Goal: Task Accomplishment & Management: Manage account settings

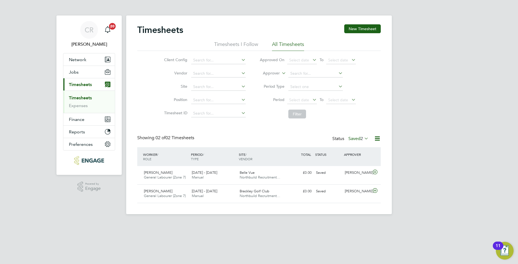
scroll to position [14, 48]
click at [82, 73] on button "Jobs" at bounding box center [88, 72] width 51 height 12
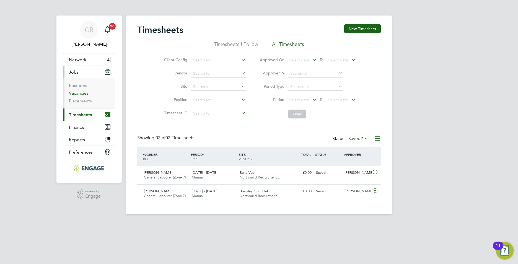
click at [80, 92] on link "Vacancies" at bounding box center [79, 92] width 20 height 5
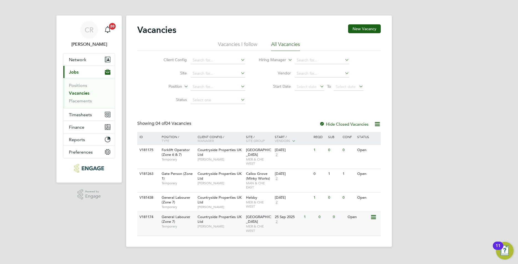
click at [233, 226] on span "[PERSON_NAME]" at bounding box center [221, 226] width 46 height 4
click at [260, 197] on div "Helsby MER & CHE WEST" at bounding box center [259, 202] width 29 height 19
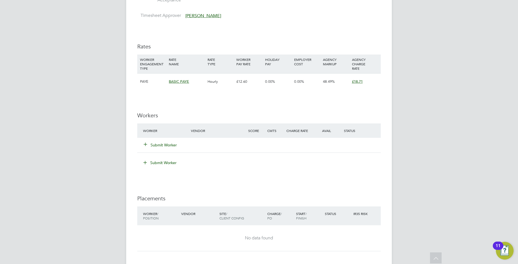
scroll to position [360, 0]
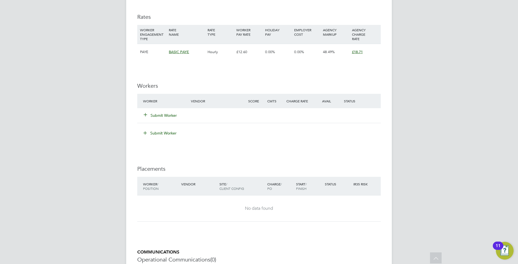
click at [169, 113] on button "Submit Worker" at bounding box center [160, 116] width 33 height 6
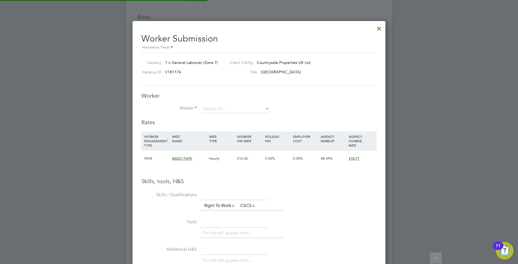
scroll to position [350, 253]
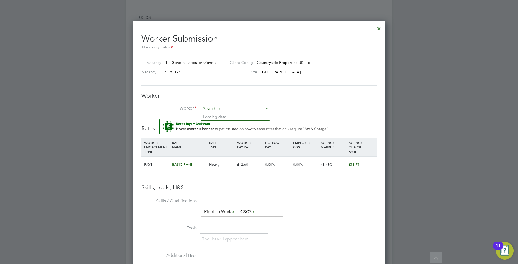
click at [222, 110] on input at bounding box center [235, 109] width 68 height 8
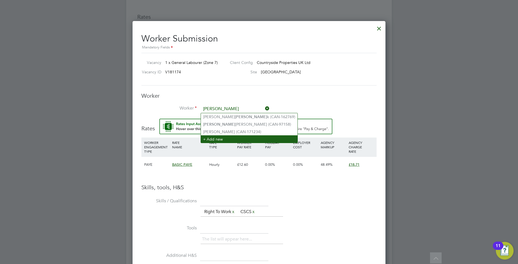
type input "fran"
click at [210, 138] on li "+ Add new" at bounding box center [249, 138] width 97 height 7
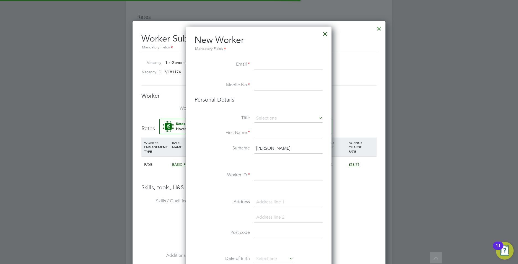
scroll to position [468, 147]
paste input "[EMAIL_ADDRESS][DOMAIN_NAME]"
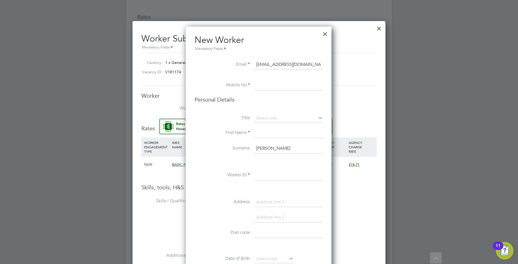
type input "[EMAIL_ADDRESS][DOMAIN_NAME]"
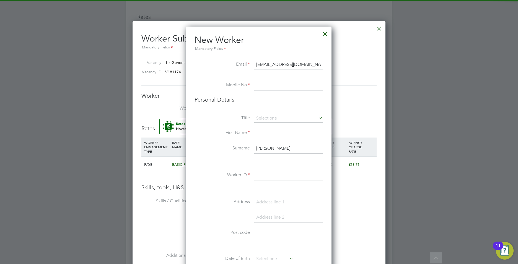
click at [280, 85] on input at bounding box center [288, 86] width 68 height 10
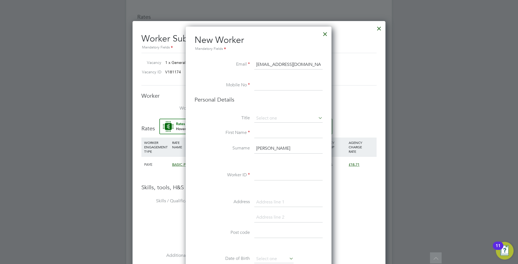
paste input "07507915862"
type input "07507915862"
click at [263, 116] on input at bounding box center [288, 118] width 68 height 8
click at [261, 124] on li "Mr" at bounding box center [288, 126] width 69 height 7
type input "Mr"
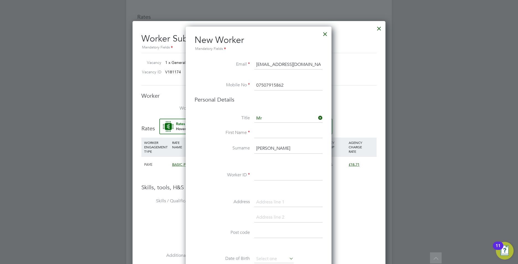
click at [261, 131] on input at bounding box center [288, 133] width 68 height 10
type input "Francis"
click at [271, 151] on input "fran" at bounding box center [288, 149] width 68 height 10
type input "f"
type input "Hand"
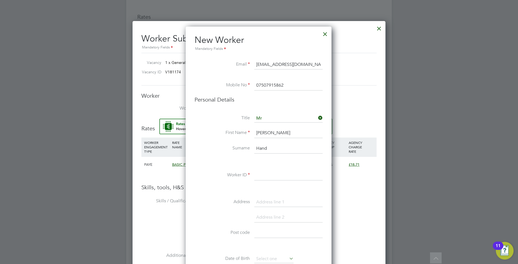
click at [270, 178] on input at bounding box center [288, 175] width 68 height 10
paste input "CAN-93650"
type input "CAN-93650"
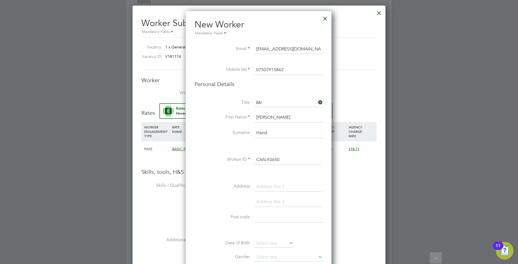
scroll to position [387, 0]
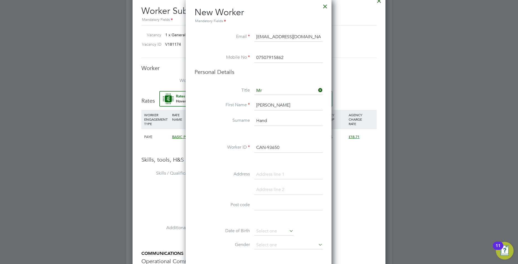
click at [260, 206] on input at bounding box center [288, 205] width 68 height 10
paste input "WA10 3PA"
type input "WA10 3PA"
click at [263, 173] on input at bounding box center [288, 175] width 68 height 10
type input "6"
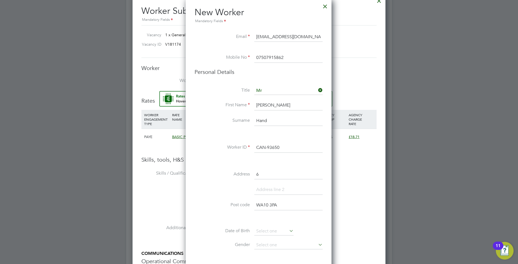
click at [260, 189] on input at bounding box center [288, 190] width 68 height 10
type input "s"
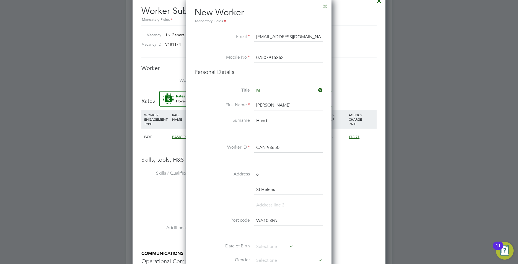
type input "St Helens"
click at [268, 203] on input at bounding box center [288, 205] width 68 height 10
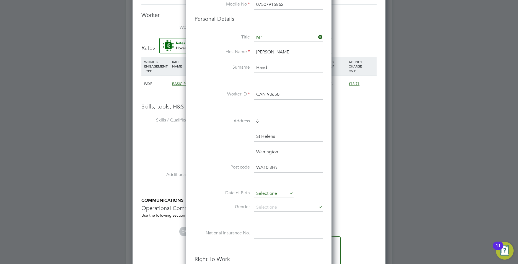
scroll to position [443, 0]
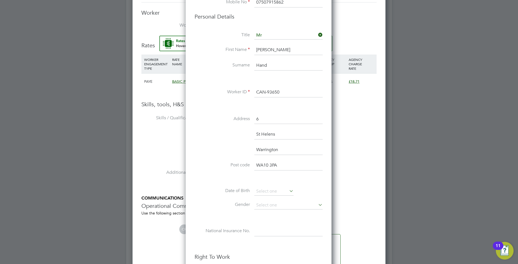
type input "Warrington"
click at [267, 191] on input at bounding box center [273, 191] width 39 height 8
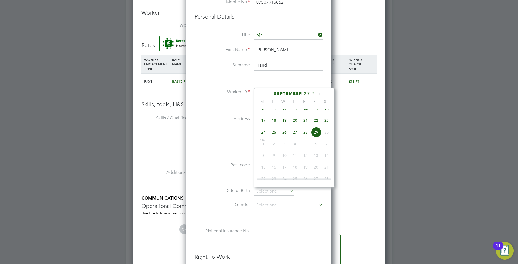
click at [309, 93] on span "2012" at bounding box center [309, 93] width 10 height 5
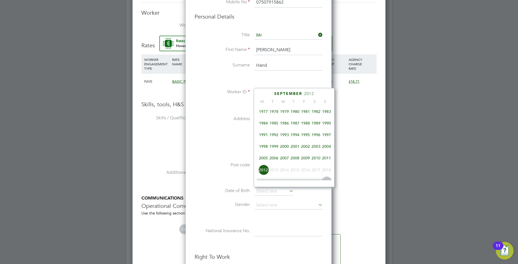
scroll to position [119, 0]
click at [296, 126] on span "1987" at bounding box center [295, 123] width 11 height 11
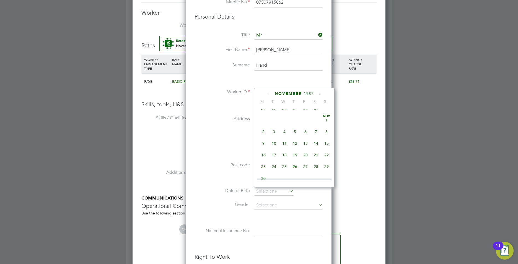
scroll to position [313, 0]
click at [317, 122] on span "7" at bounding box center [316, 117] width 11 height 11
type input "07 Nov 1987"
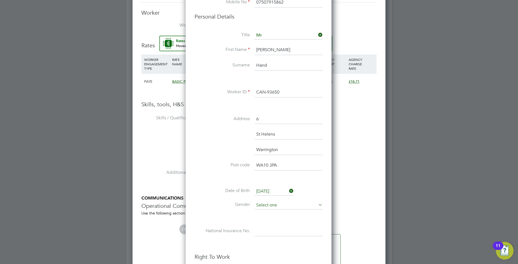
click at [278, 205] on input at bounding box center [288, 205] width 68 height 8
click at [266, 211] on li "Male" at bounding box center [288, 212] width 69 height 7
type input "Male"
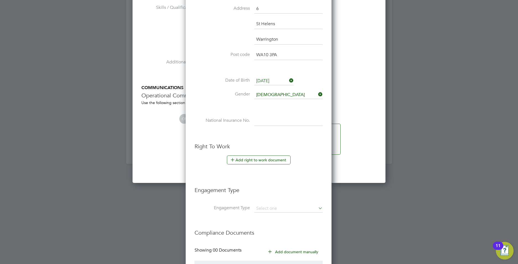
scroll to position [553, 0]
click at [266, 208] on input at bounding box center [288, 209] width 68 height 8
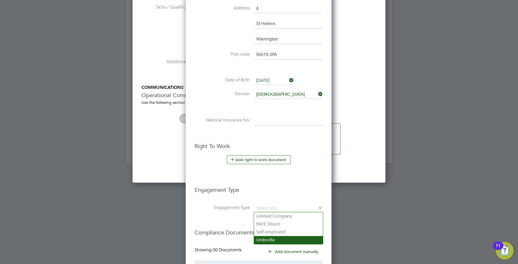
click at [267, 238] on li "Umbrella" at bounding box center [288, 240] width 69 height 8
type input "Umbrella"
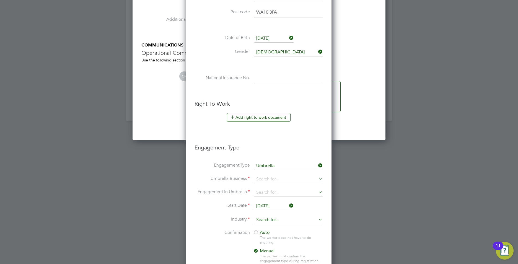
scroll to position [609, 0]
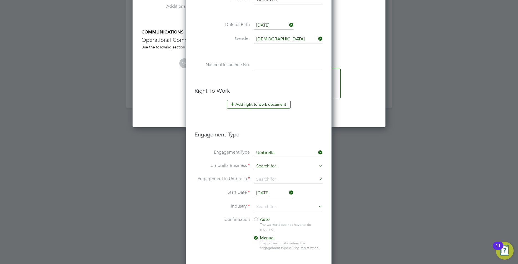
click at [267, 167] on input at bounding box center [288, 166] width 68 height 8
type input "w"
click at [270, 164] on input "W" at bounding box center [288, 166] width 68 height 8
click at [269, 167] on input "W" at bounding box center [288, 166] width 68 height 8
click at [306, 164] on input "W" at bounding box center [288, 166] width 68 height 8
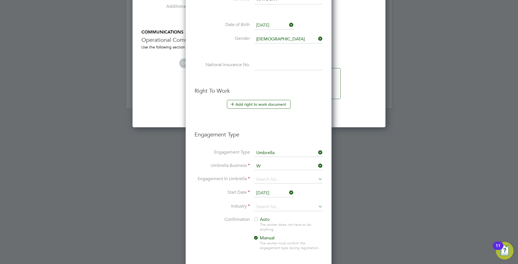
type input "W"
click at [317, 164] on icon at bounding box center [317, 166] width 0 height 8
click at [286, 170] on li "Umbrella Business" at bounding box center [259, 168] width 128 height 13
click at [285, 166] on input at bounding box center [288, 166] width 68 height 8
type input "Clipper Contracting Group Ltd"
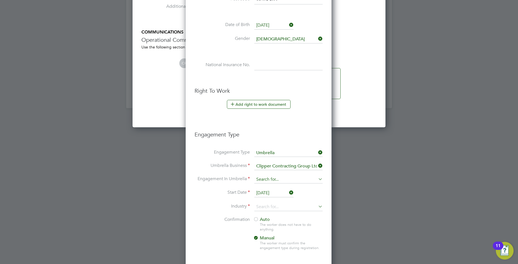
click at [277, 181] on input at bounding box center [288, 180] width 68 height 8
click at [272, 218] on li "PAYE Umbrella" at bounding box center [288, 219] width 69 height 8
type input "PAYE Umbrella"
click at [265, 208] on input at bounding box center [288, 207] width 68 height 8
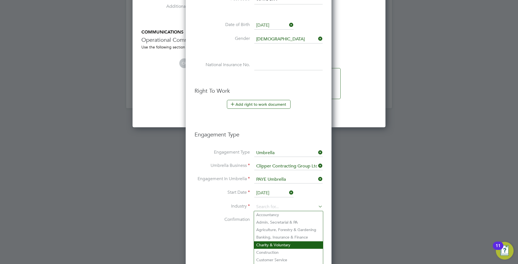
drag, startPoint x: 272, startPoint y: 250, endPoint x: 273, endPoint y: 244, distance: 6.7
click at [273, 250] on li "Construction" at bounding box center [288, 252] width 69 height 7
type input "Construction"
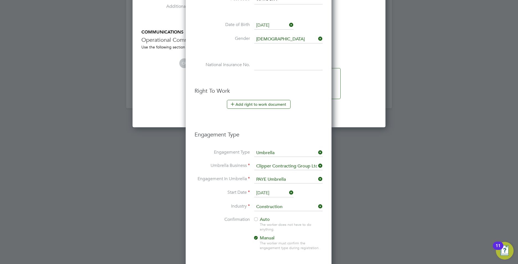
click at [258, 217] on div at bounding box center [256, 220] width 6 height 6
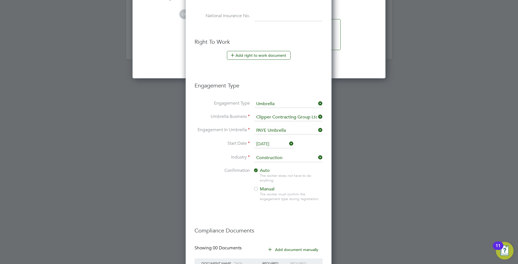
scroll to position [664, 0]
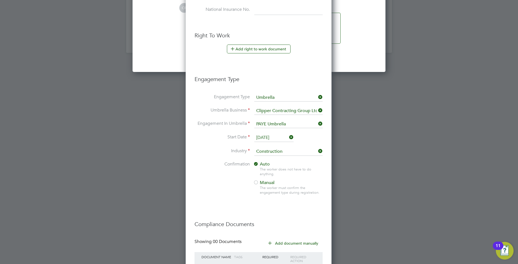
click at [268, 136] on input "[DATE]" at bounding box center [273, 138] width 39 height 8
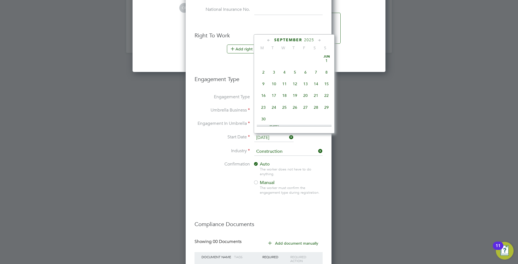
scroll to position [216, 0]
click at [294, 71] on span "25" at bounding box center [295, 66] width 11 height 11
type input "25 Sep 2025"
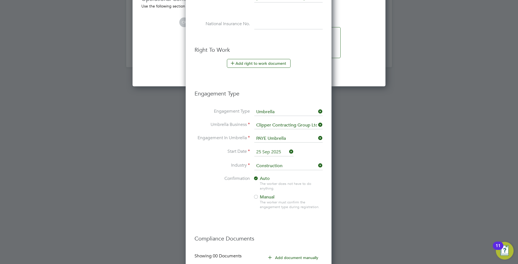
scroll to position [708, 0]
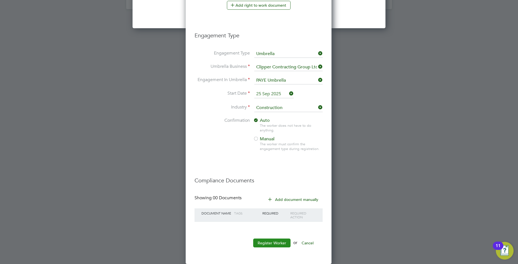
click at [277, 242] on button "Register Worker" at bounding box center [271, 243] width 37 height 9
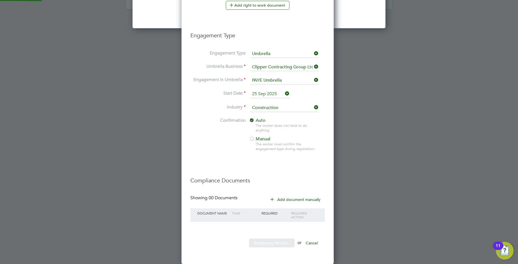
scroll to position [586, 155]
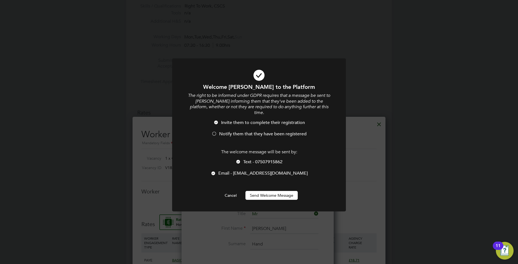
click at [214, 131] on div at bounding box center [214, 134] width 6 height 6
click at [278, 191] on button "Send Welcome Message" at bounding box center [271, 195] width 52 height 9
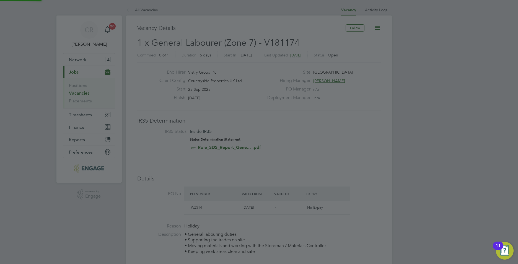
scroll to position [586, 147]
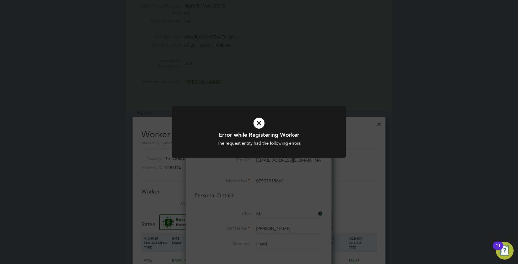
click at [288, 172] on div "Error while Registering Worker The request entity had the following errors: Can…" at bounding box center [259, 132] width 518 height 264
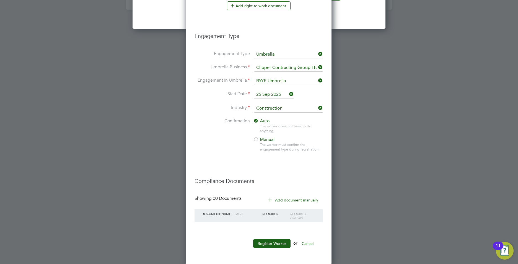
scroll to position [708, 0]
click at [271, 244] on button "Register Worker" at bounding box center [271, 243] width 37 height 9
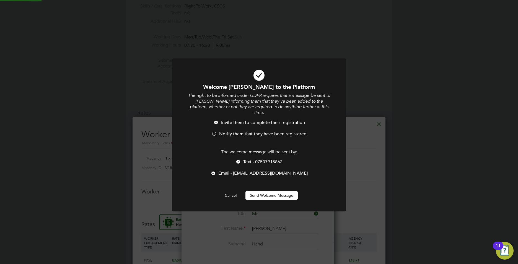
scroll to position [0, 0]
click at [214, 131] on div at bounding box center [214, 134] width 6 height 6
click at [277, 191] on button "Send Welcome Message" at bounding box center [271, 195] width 52 height 9
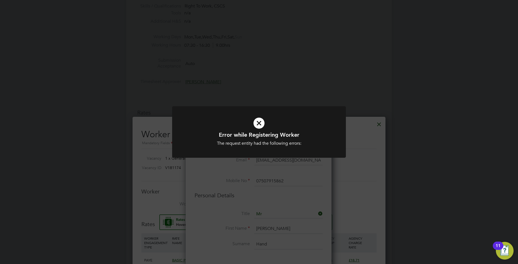
click at [297, 163] on div "Error while Registering Worker The request entity had the following errors: Can…" at bounding box center [259, 135] width 174 height 58
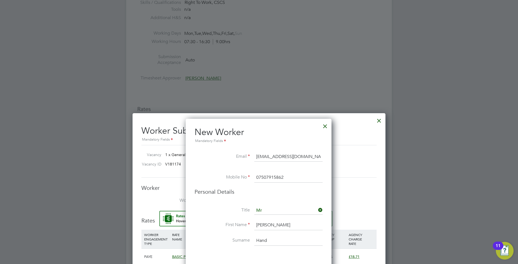
scroll to position [430, 0]
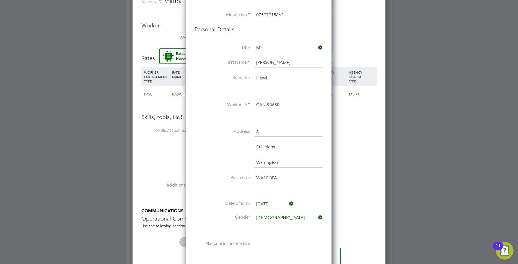
click at [294, 61] on input "Francis" at bounding box center [288, 63] width 68 height 10
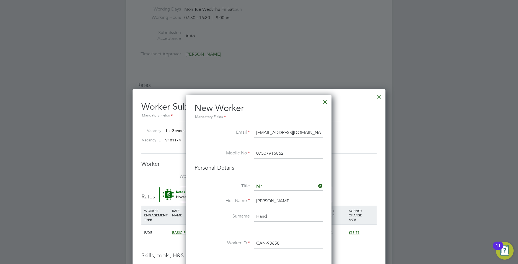
click at [258, 153] on input "07507915862" at bounding box center [288, 154] width 68 height 10
click at [285, 154] on input "07507915862" at bounding box center [288, 154] width 68 height 10
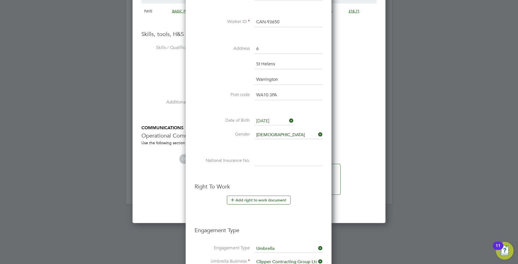
scroll to position [541, 0]
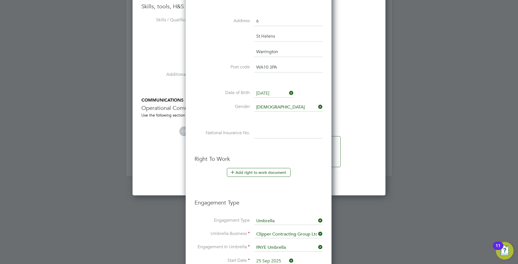
click at [252, 169] on button "Add right to work document" at bounding box center [259, 172] width 64 height 9
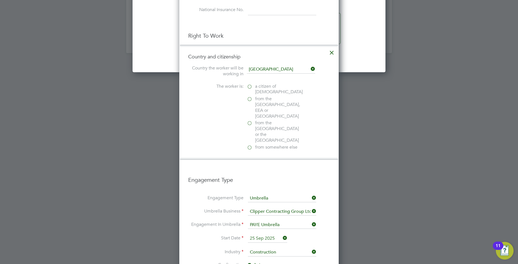
scroll to position [679, 0]
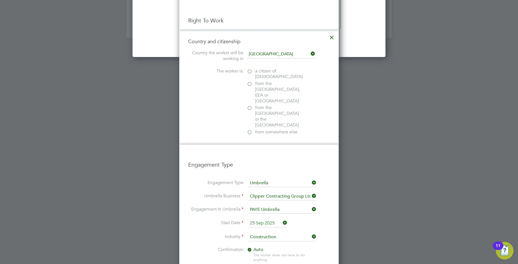
click at [250, 71] on label "a citizen of United Kingdom" at bounding box center [274, 74] width 55 height 12
click at [0, 0] on input "a citizen of United Kingdom" at bounding box center [0, 0] width 0 height 0
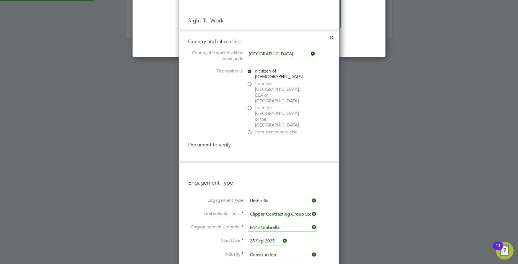
scroll to position [700, 160]
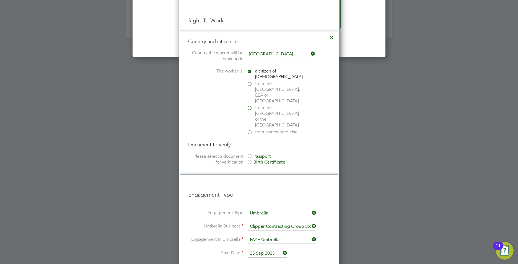
click at [251, 154] on div at bounding box center [250, 157] width 6 height 6
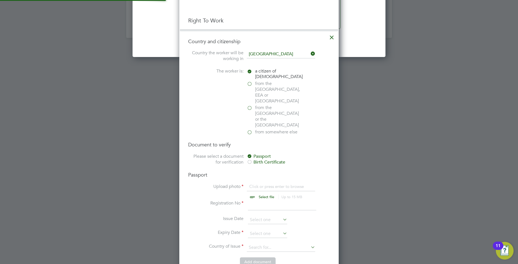
scroll to position [3, 3]
click at [265, 184] on input "file" at bounding box center [271, 192] width 87 height 17
click at [264, 184] on input "file" at bounding box center [271, 192] width 87 height 17
type input "C:\fakepath\Francis hand pp.jpg"
click at [260, 200] on input at bounding box center [282, 205] width 68 height 10
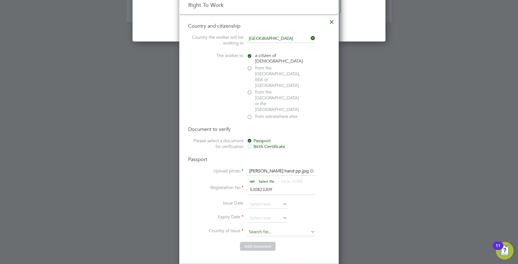
scroll to position [707, 0]
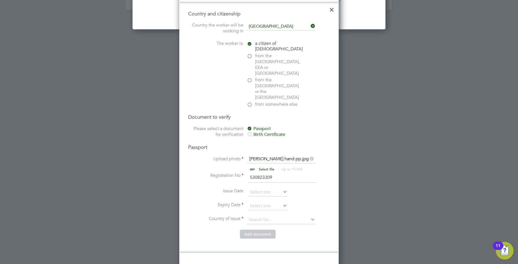
type input "530823309"
click at [263, 188] on input at bounding box center [267, 192] width 39 height 8
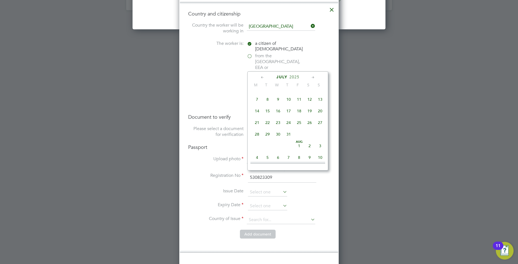
scroll to position [60, 0]
click at [279, 120] on span "11" at bounding box center [278, 120] width 11 height 11
type input "11 Jun 2025"
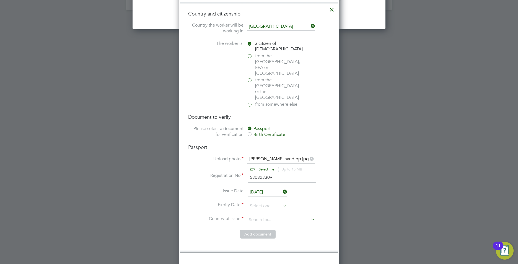
click at [270, 188] on input "11 Jun 2025" at bounding box center [267, 192] width 39 height 8
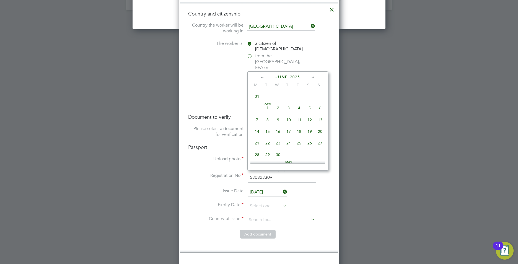
scroll to position [192, 0]
click at [295, 78] on span "2025" at bounding box center [295, 77] width 10 height 5
click at [297, 105] on span "2015" at bounding box center [299, 103] width 11 height 11
click at [306, 188] on li "Issue Date 11 Jun 2025" at bounding box center [259, 195] width 142 height 14
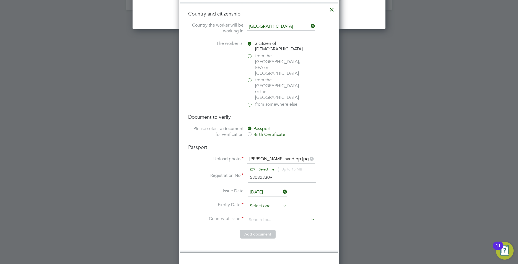
click at [255, 202] on input at bounding box center [267, 206] width 39 height 8
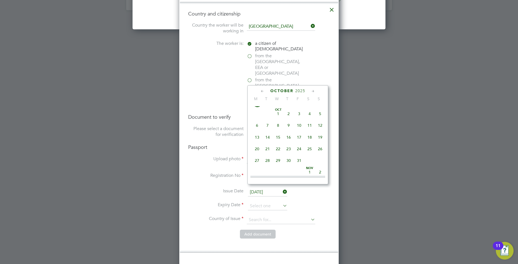
scroll to position [243, 0]
click at [293, 246] on ul "New Worker Mandatory Fields Email f43694450@gmail.com Mobile No 07507915862 Per…" at bounding box center [259, 88] width 142 height 803
click at [264, 202] on input at bounding box center [267, 206] width 39 height 8
click at [289, 127] on span "11" at bounding box center [288, 122] width 11 height 11
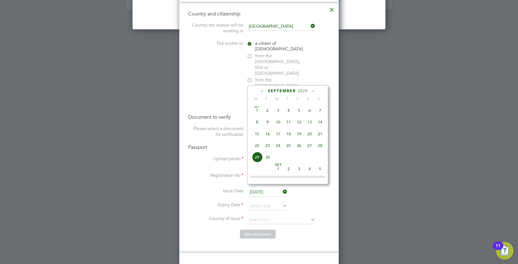
type input "[DATE]"
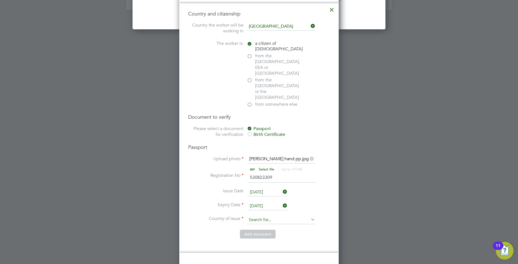
click at [255, 216] on input at bounding box center [281, 220] width 68 height 8
type input "N"
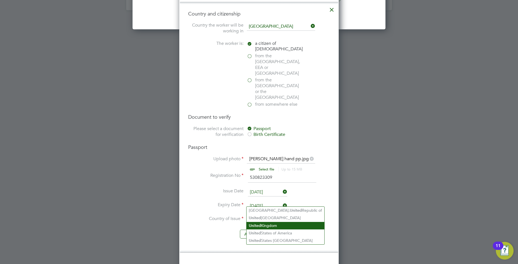
click at [276, 222] on li "United Kingdom" at bounding box center [286, 225] width 78 height 7
type input "United Kingdom"
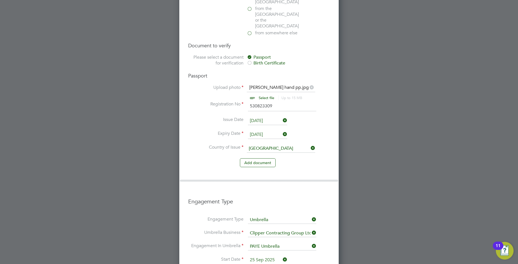
scroll to position [790, 0]
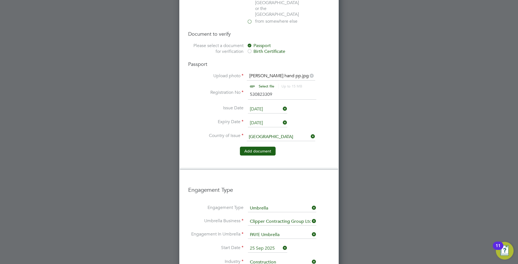
click at [260, 147] on button "Add document" at bounding box center [258, 151] width 36 height 9
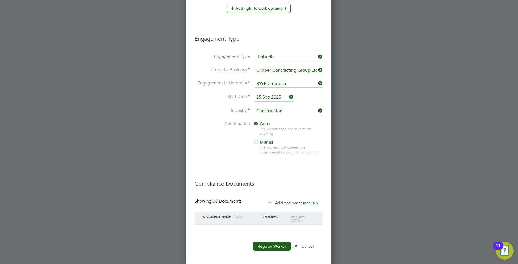
scroll to position [747, 0]
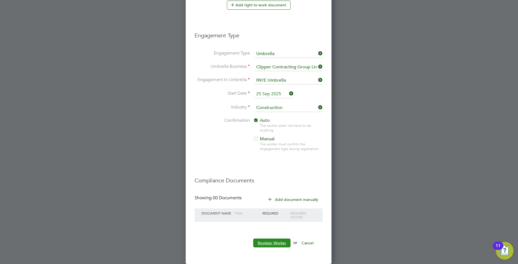
click at [279, 243] on button "Register Worker" at bounding box center [271, 243] width 37 height 9
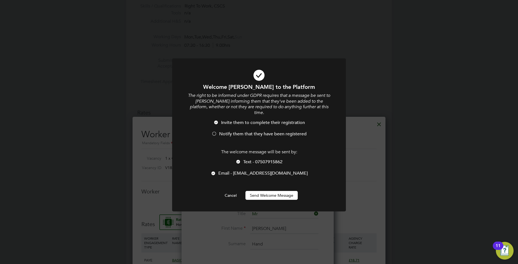
click at [216, 123] on li "Invite them to complete their registration" at bounding box center [259, 125] width 144 height 11
click at [273, 192] on button "Send Welcome Message" at bounding box center [271, 195] width 52 height 9
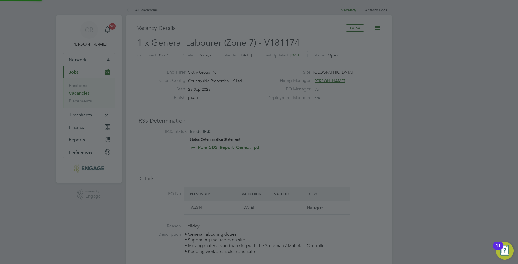
scroll to position [264, 0]
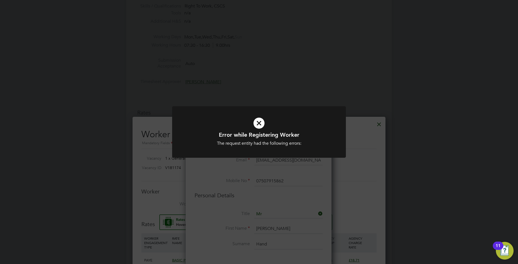
click at [299, 169] on div "Error while Registering Worker The request entity had the following errors: Can…" at bounding box center [259, 132] width 518 height 264
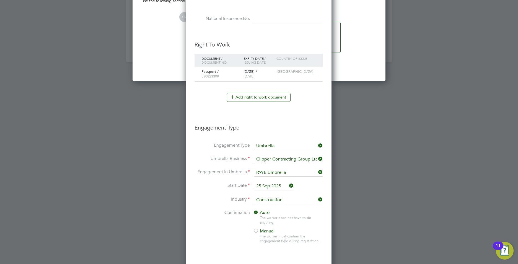
scroll to position [664, 0]
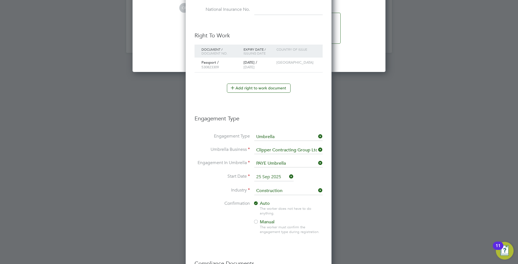
click at [259, 219] on span "Manual" at bounding box center [263, 222] width 21 height 6
click at [254, 202] on div at bounding box center [256, 204] width 6 height 6
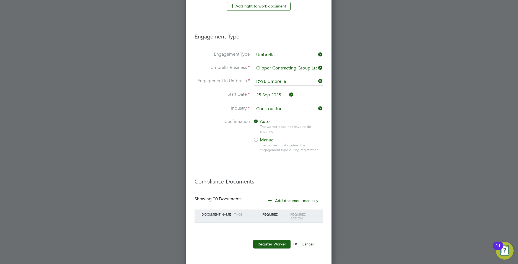
scroll to position [747, 0]
click at [280, 240] on button "Register Worker" at bounding box center [271, 243] width 37 height 9
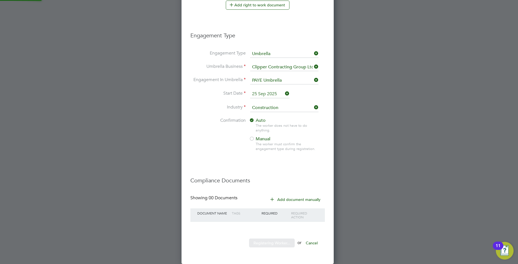
scroll to position [0, 0]
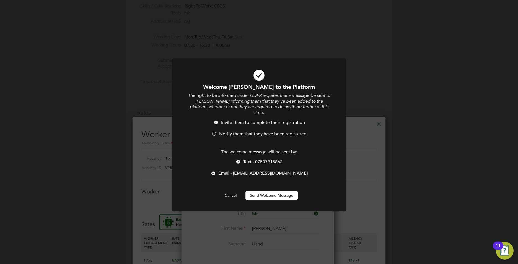
click at [216, 131] on div at bounding box center [214, 134] width 6 height 6
drag, startPoint x: 271, startPoint y: 192, endPoint x: 263, endPoint y: 187, distance: 9.3
click at [272, 192] on button "Send Welcome Message" at bounding box center [271, 195] width 52 height 9
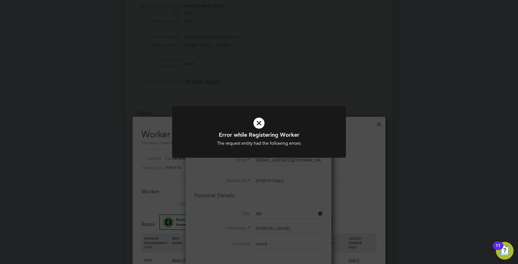
click at [319, 167] on div "Error while Registering Worker The request entity had the following errors: Can…" at bounding box center [259, 132] width 518 height 264
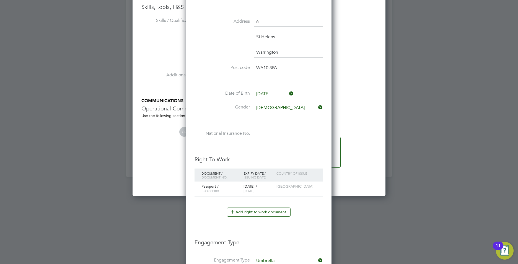
scroll to position [541, 0]
click at [265, 136] on input at bounding box center [288, 133] width 68 height 10
type input "JH 86 46 68 A"
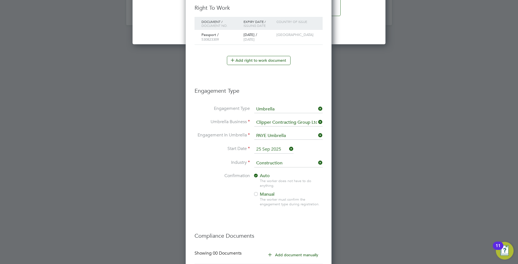
scroll to position [747, 0]
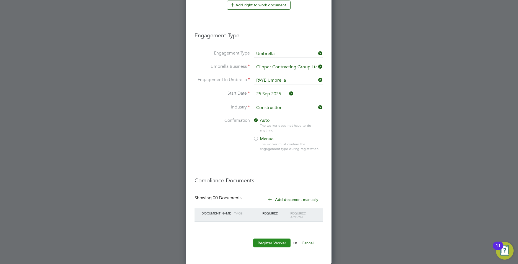
click at [260, 240] on button "Register Worker" at bounding box center [271, 243] width 37 height 9
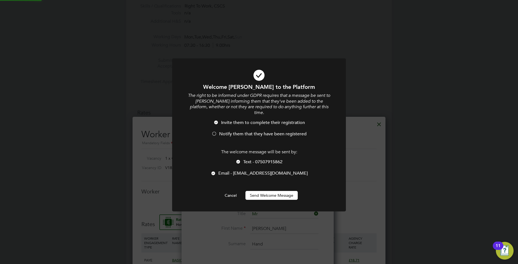
scroll to position [0, 0]
click at [215, 131] on div at bounding box center [214, 134] width 6 height 6
drag, startPoint x: 268, startPoint y: 188, endPoint x: 265, endPoint y: 186, distance: 3.2
click at [268, 191] on button "Send Welcome Message" at bounding box center [271, 195] width 52 height 9
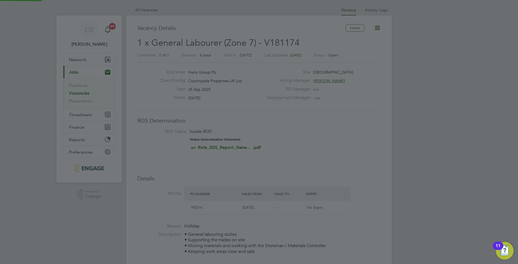
scroll to position [264, 0]
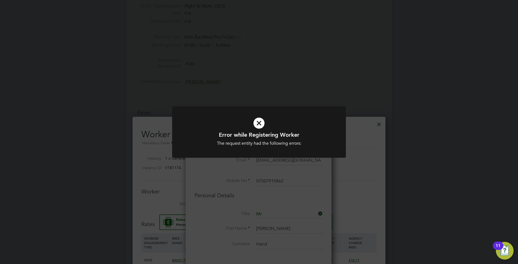
click at [279, 172] on div "Error while Registering Worker The request entity had the following errors: Can…" at bounding box center [259, 132] width 518 height 264
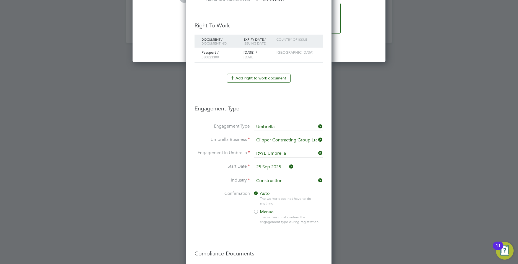
scroll to position [679, 0]
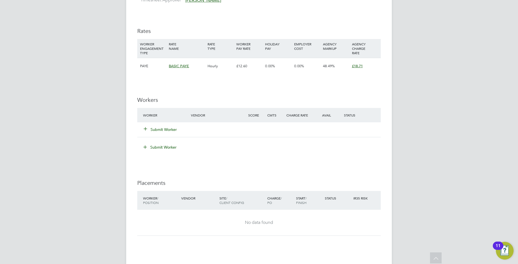
scroll to position [360, 0]
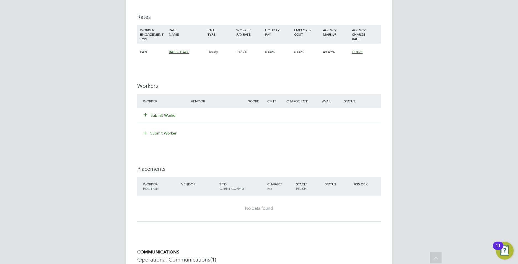
click at [159, 115] on button "Submit Worker" at bounding box center [160, 116] width 33 height 6
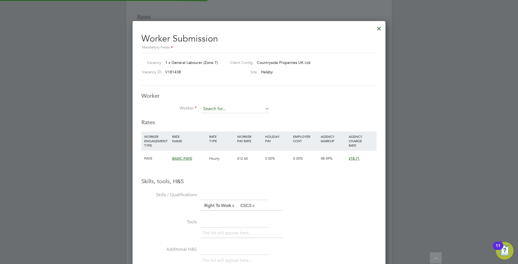
scroll to position [350, 253]
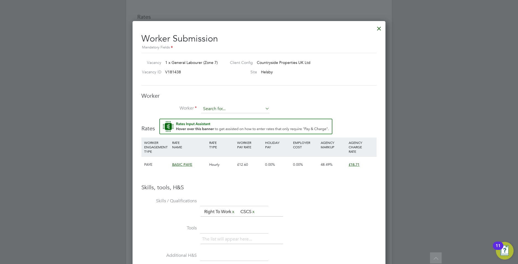
click at [230, 105] on input at bounding box center [235, 109] width 68 height 8
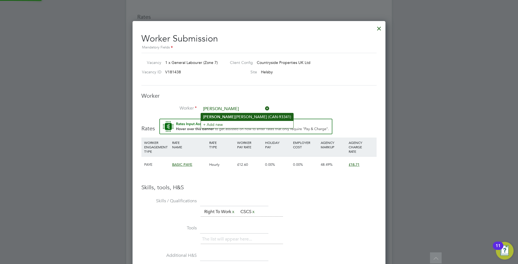
click at [228, 116] on li "Elliot t Nicholson (CAN-93341)" at bounding box center [247, 116] width 92 height 7
type input "Elliott Nicholson (CAN-93341)"
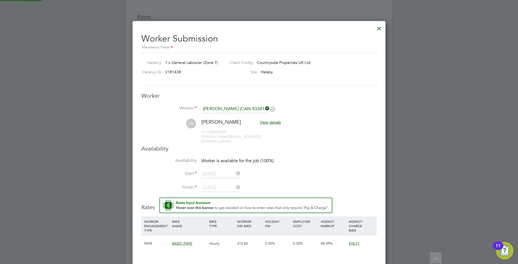
scroll to position [3, 3]
click at [209, 148] on ng-form "Worker Worker Elliott Nicholson (CAN-93341) EN Elliott Nicholson View details m…" at bounding box center [258, 268] width 235 height 352
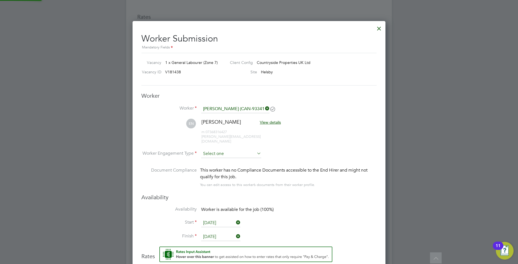
scroll to position [479, 253]
click at [213, 150] on input at bounding box center [231, 154] width 60 height 8
click at [206, 164] on li "PAYE" at bounding box center [231, 164] width 61 height 7
type input "PAYE"
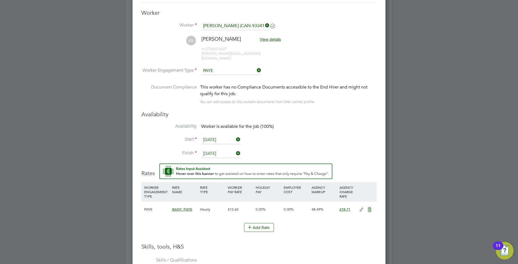
click at [214, 136] on input "[DATE]" at bounding box center [220, 140] width 39 height 8
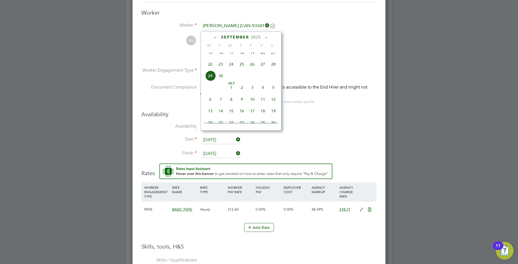
click at [220, 68] on span "23" at bounding box center [221, 64] width 11 height 11
type input "[DATE]"
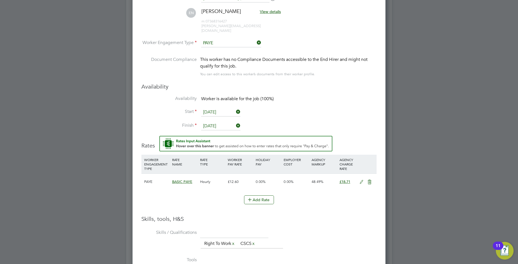
click at [363, 180] on icon at bounding box center [361, 182] width 7 height 4
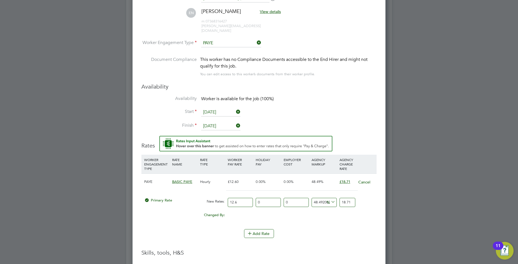
click at [241, 198] on input "12.6" at bounding box center [240, 202] width 25 height 9
type input "12"
type input "17.81904761904762"
type input "1"
type input "1.484920634920635"
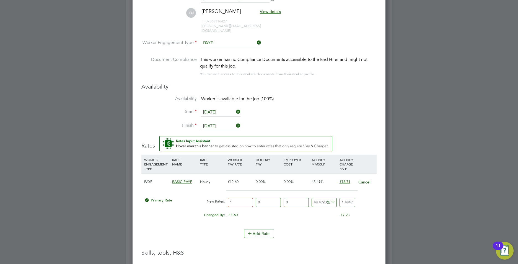
type input "16"
type input "23.75873015873016"
type input "16.5"
type input "24.501190476190477"
type input "16.50"
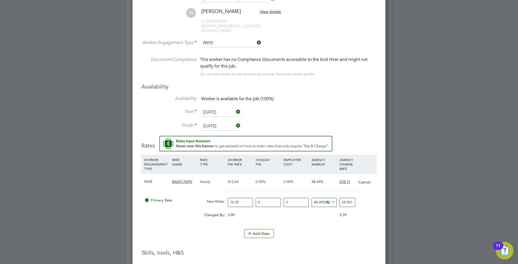
drag, startPoint x: 352, startPoint y: 196, endPoint x: 293, endPoint y: 192, distance: 59.1
click at [293, 195] on div "Primary Rate New Rates: 16.50 0 n/a 0 n/a 48.492063492063494 8.001190476190477 …" at bounding box center [258, 202] width 235 height 15
type input "1154401154306.0605"
type input "190476190477"
drag, startPoint x: 351, startPoint y: 199, endPoint x: 322, endPoint y: 196, distance: 28.6
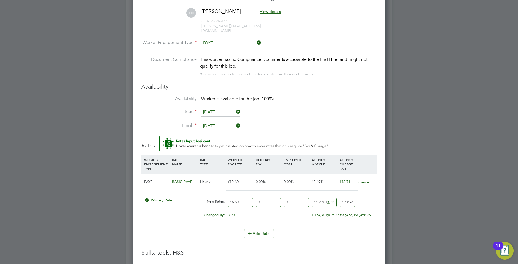
click at [322, 196] on div "Primary Rate New Rates: 16.50 0 n/a 0 n/a 1154401154306.0605 190476190460.5 % 1…" at bounding box center [258, 202] width 235 height 15
type input "461760366.6666667"
type input "76190477"
drag, startPoint x: 352, startPoint y: 198, endPoint x: 307, endPoint y: 198, distance: 44.6
click at [307, 198] on div "Primary Rate New Rates: 16.50 0 n/a 0 n/a 461760366.6666667 76190460.5 % 761904…" at bounding box center [258, 202] width 235 height 15
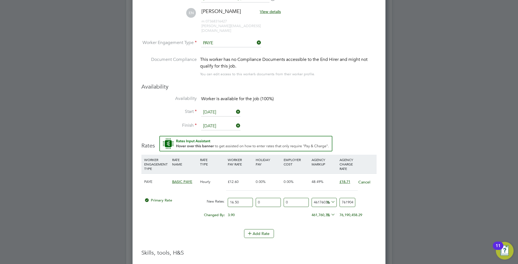
type input "2790.909090909091"
type input "477"
drag, startPoint x: 350, startPoint y: 197, endPoint x: 313, endPoint y: 195, distance: 36.8
click at [317, 196] on div "Primary Rate New Rates: 16.50 0 n/a 0 n/a 2790.909090909091 460.5 % 477" at bounding box center [258, 202] width 235 height 15
type input "-93.93939393939394"
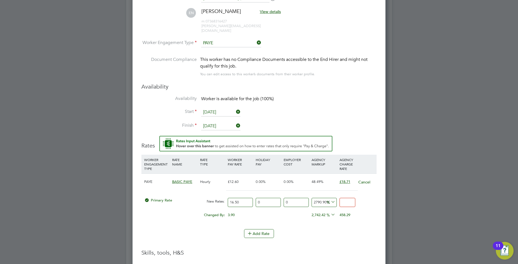
type input "1"
type input "9.090909090909092"
type input "18"
type input "13.333333333333334"
type input "18.7"
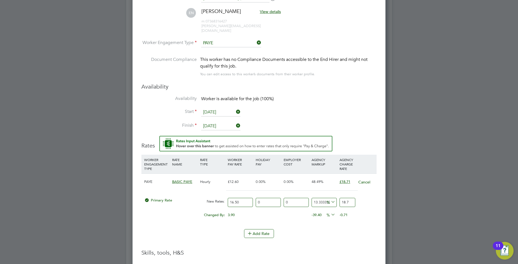
type input "13.393939393939394"
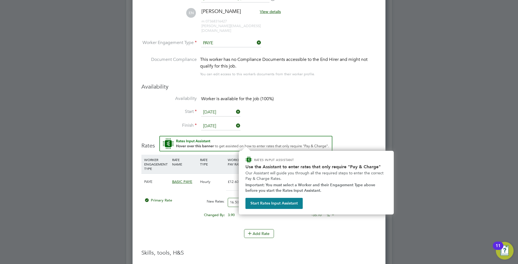
type input "18.71"
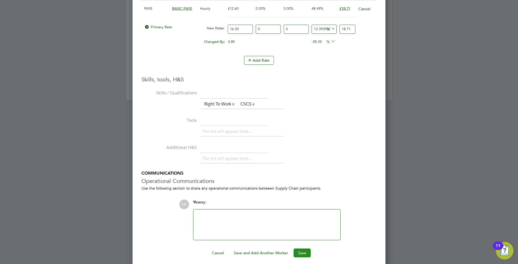
click at [304, 249] on button "Save" at bounding box center [302, 253] width 17 height 9
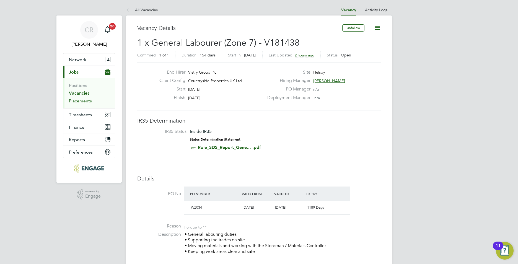
drag, startPoint x: 77, startPoint y: 99, endPoint x: 71, endPoint y: 104, distance: 7.8
click at [77, 99] on link "Placements" at bounding box center [80, 100] width 23 height 5
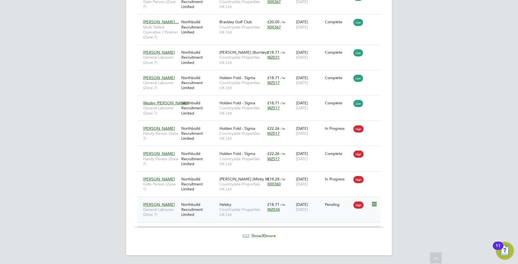
click at [250, 203] on div "Helsby Countryside Properties UK Ltd" at bounding box center [242, 209] width 48 height 21
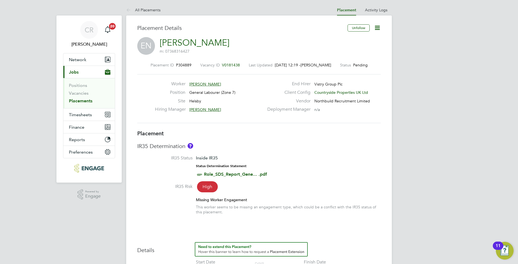
click at [374, 28] on icon at bounding box center [377, 27] width 7 height 7
click at [355, 48] on li "Timesheet Settings" at bounding box center [359, 49] width 41 height 8
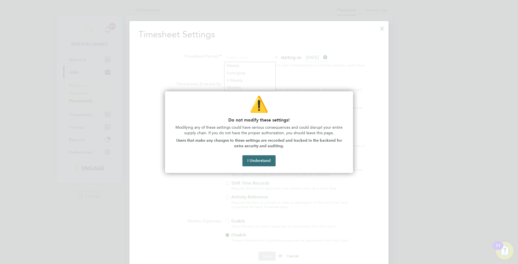
click at [259, 159] on button "I Understand" at bounding box center [258, 160] width 33 height 11
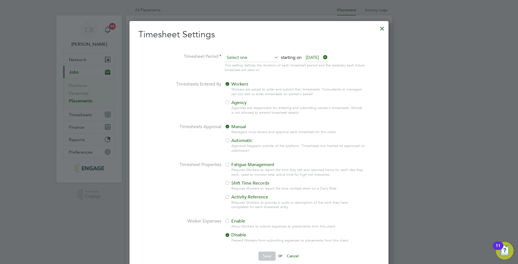
click at [244, 60] on input at bounding box center [252, 58] width 54 height 8
click at [238, 66] on li "Weekly" at bounding box center [248, 65] width 49 height 7
type input "Weekly"
click at [228, 101] on div at bounding box center [228, 103] width 6 height 6
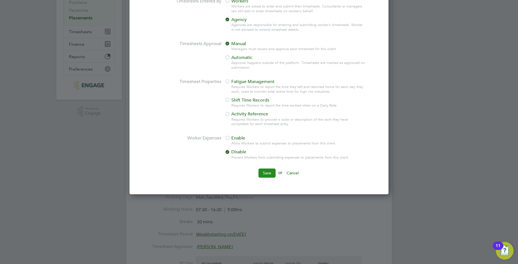
click at [266, 172] on button "Save" at bounding box center [266, 173] width 17 height 9
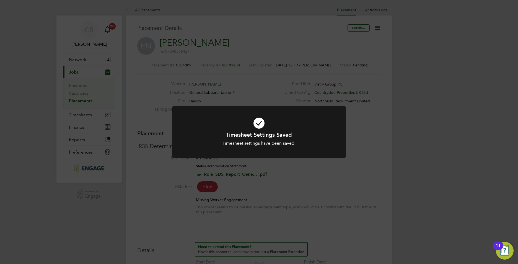
click at [350, 159] on div "Timesheet Settings Saved Timesheet settings have been saved. Cancel Okay" at bounding box center [259, 132] width 518 height 264
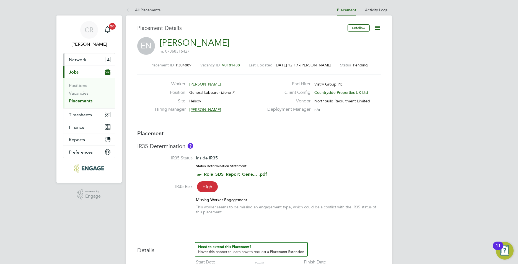
click at [79, 62] on button "Network" at bounding box center [88, 59] width 51 height 12
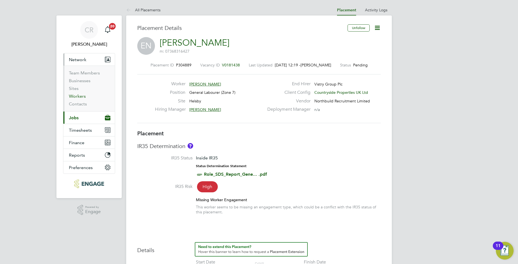
click at [79, 98] on link "Workers" at bounding box center [77, 96] width 17 height 5
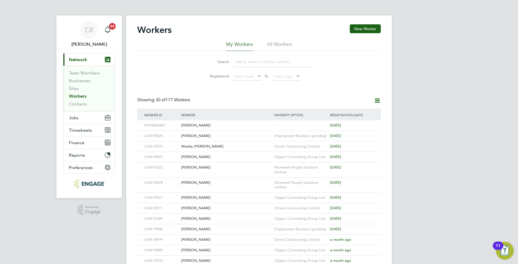
click at [242, 63] on input at bounding box center [273, 61] width 81 height 11
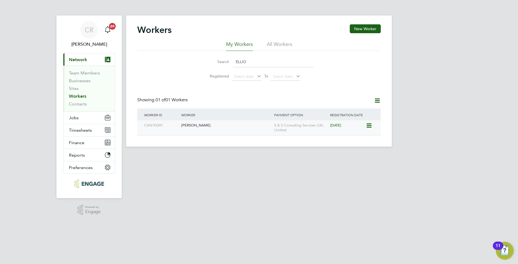
type input "ELLIO"
click at [196, 126] on div "[PERSON_NAME]" at bounding box center [226, 125] width 93 height 10
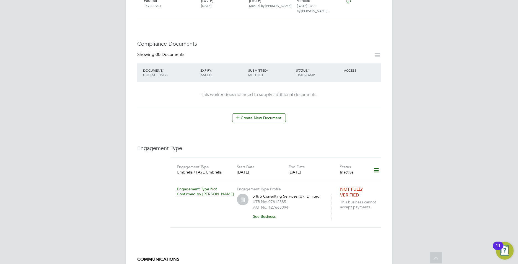
scroll to position [277, 0]
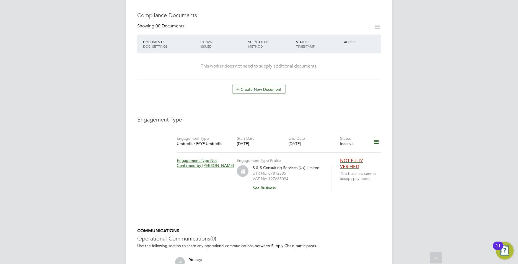
click at [375, 136] on icon at bounding box center [376, 142] width 10 height 13
click at [327, 146] on li "Edit Engagement Type" at bounding box center [346, 147] width 63 height 8
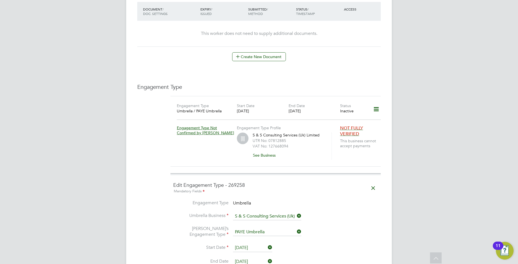
scroll to position [360, 0]
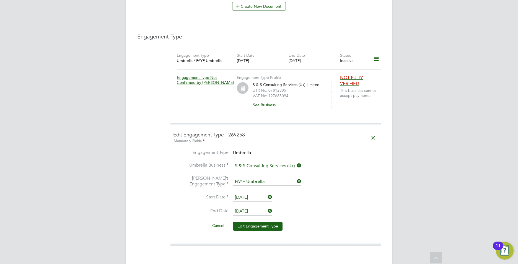
click at [256, 207] on input "[DATE]" at bounding box center [252, 211] width 39 height 8
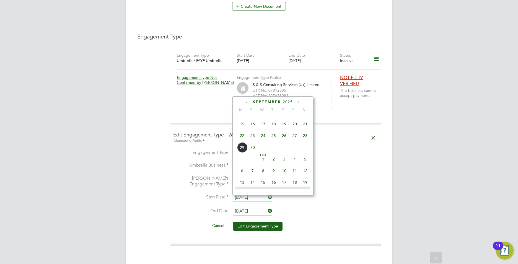
scroll to position [437, 0]
click at [284, 170] on span "31" at bounding box center [284, 164] width 11 height 11
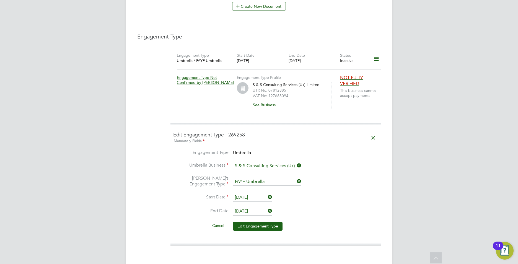
click at [254, 207] on input "[DATE]" at bounding box center [252, 211] width 39 height 8
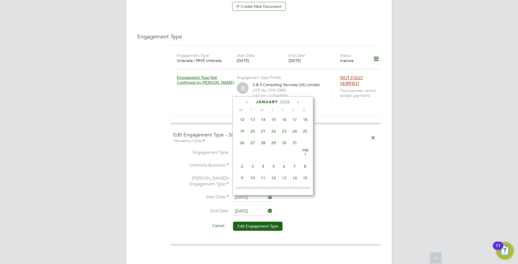
scroll to position [375, 0]
click at [284, 150] on span "30" at bounding box center [284, 144] width 11 height 11
type input "[DATE]"
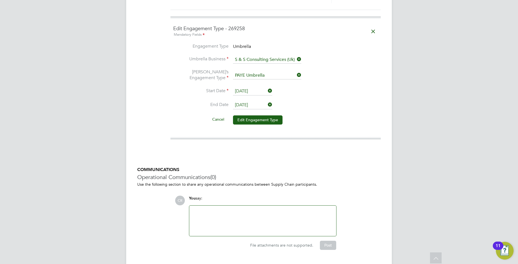
scroll to position [468, 0]
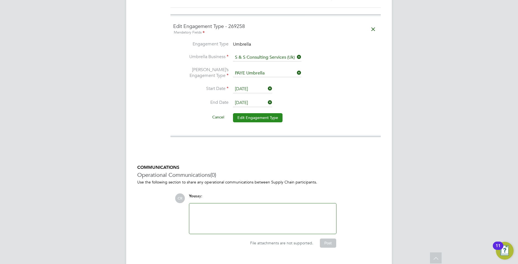
click at [260, 113] on button "Edit Engagement Type" at bounding box center [258, 117] width 50 height 9
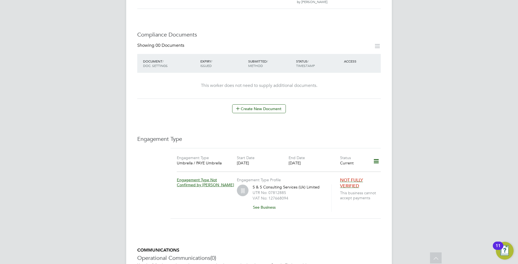
scroll to position [0, 0]
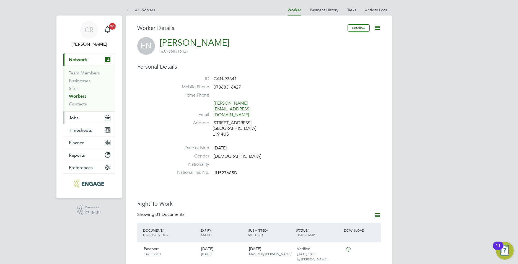
click at [77, 119] on span "Jobs" at bounding box center [74, 117] width 10 height 5
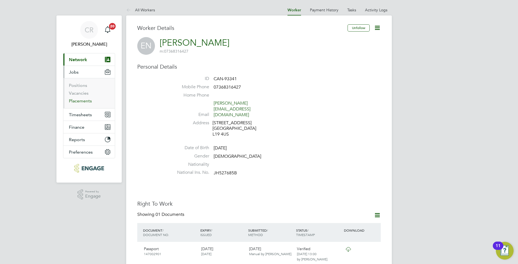
click at [85, 100] on link "Placements" at bounding box center [80, 100] width 23 height 5
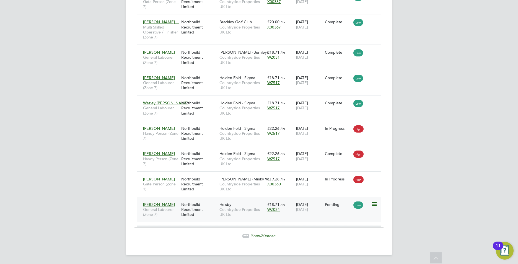
click at [342, 207] on div "Pending" at bounding box center [338, 204] width 26 height 5
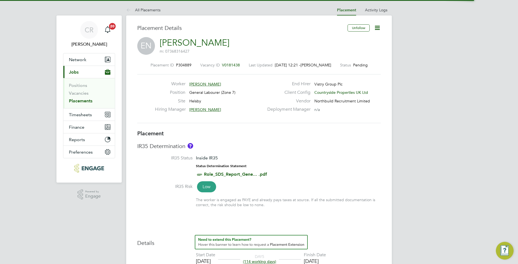
click at [376, 28] on icon at bounding box center [377, 27] width 7 height 7
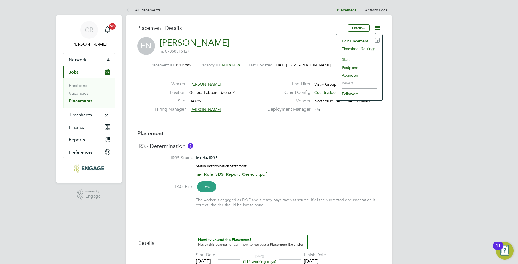
click at [348, 48] on li "Timesheet Settings" at bounding box center [359, 49] width 41 height 8
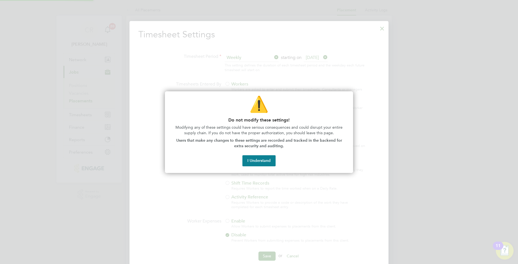
scroll to position [3, 3]
click at [249, 162] on button "I Understand" at bounding box center [258, 160] width 33 height 11
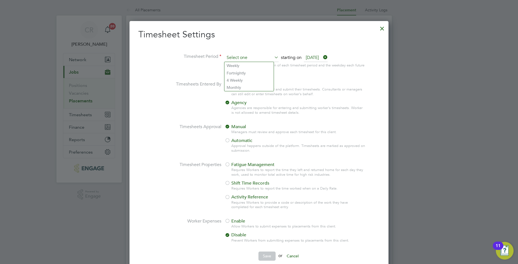
click at [234, 58] on input at bounding box center [252, 58] width 54 height 8
click at [231, 68] on li "Weekly" at bounding box center [248, 65] width 49 height 7
type input "Weekly"
click at [264, 254] on button "Save" at bounding box center [266, 256] width 17 height 9
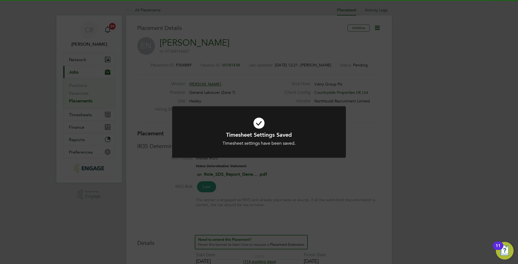
drag, startPoint x: 407, startPoint y: 185, endPoint x: 405, endPoint y: 168, distance: 16.8
click at [407, 183] on div "Timesheet Settings Saved Timesheet settings have been saved. Cancel Okay" at bounding box center [259, 132] width 518 height 264
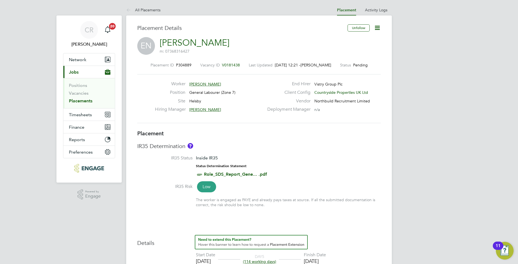
click at [79, 101] on link "Placements" at bounding box center [81, 100] width 24 height 5
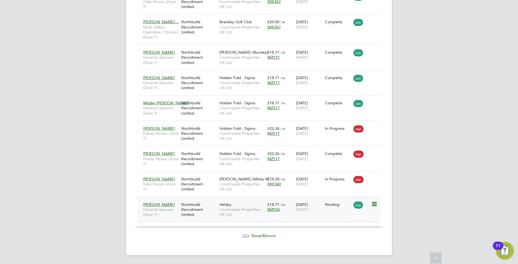
click at [373, 202] on icon at bounding box center [374, 204] width 6 height 7
click at [328, 238] on li "Start" at bounding box center [348, 239] width 57 height 8
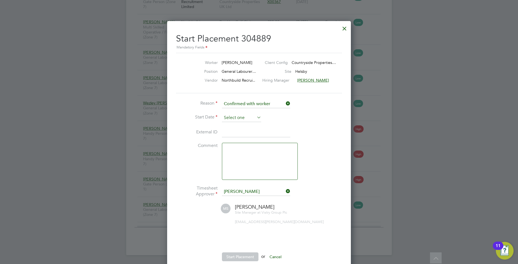
click at [229, 118] on input at bounding box center [241, 118] width 39 height 8
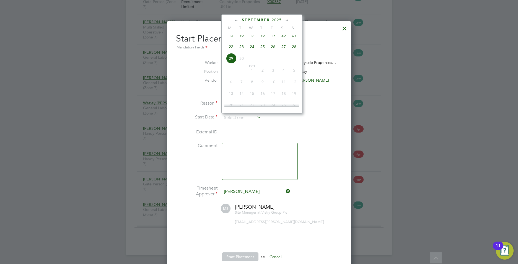
click at [244, 50] on span "23" at bounding box center [241, 47] width 11 height 11
type input "23 Sep 2025"
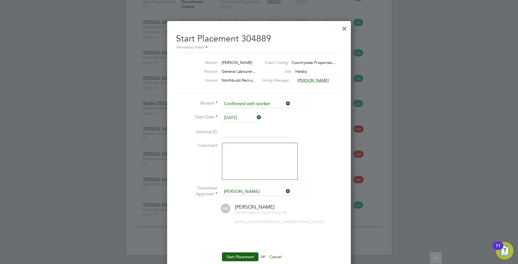
drag, startPoint x: 230, startPoint y: 140, endPoint x: 230, endPoint y: 136, distance: 4.2
click at [230, 138] on li "External ID" at bounding box center [259, 135] width 166 height 15
drag, startPoint x: 231, startPoint y: 135, endPoint x: 231, endPoint y: 132, distance: 3.0
click at [231, 135] on input at bounding box center [256, 133] width 68 height 10
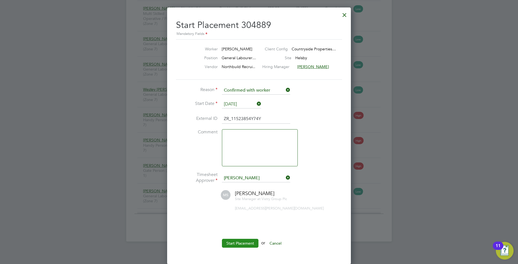
type input "ZR_11523854Y74Y"
click at [244, 241] on button "Start Placement" at bounding box center [240, 243] width 37 height 9
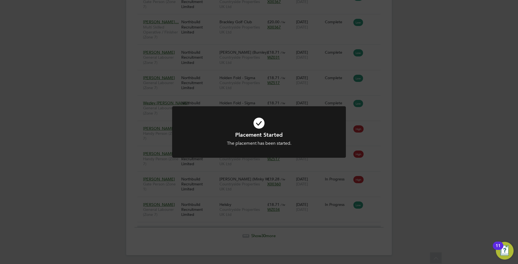
click at [403, 159] on div "Placement Started The placement has been started. Cancel Okay" at bounding box center [259, 132] width 518 height 264
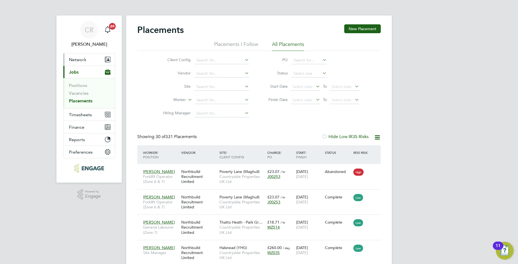
click at [85, 62] on span "Network" at bounding box center [77, 59] width 17 height 5
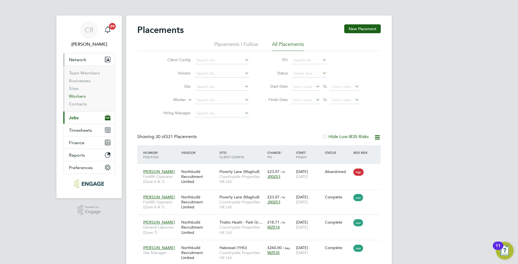
click at [79, 96] on link "Workers" at bounding box center [77, 96] width 17 height 5
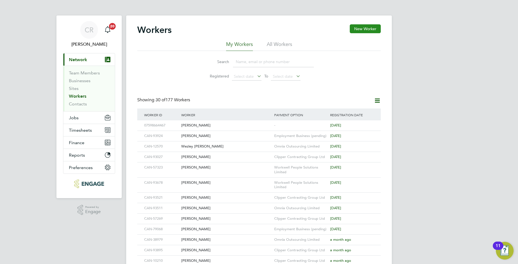
click at [359, 29] on button "New Worker" at bounding box center [365, 28] width 31 height 9
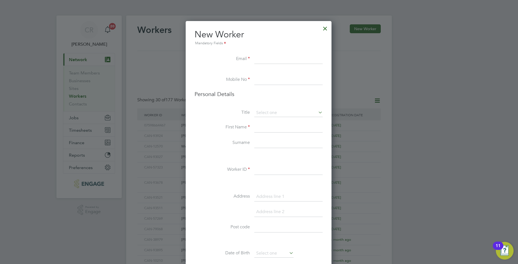
paste input "[EMAIL_ADDRESS][DOMAIN_NAME]"
type input "[EMAIL_ADDRESS][DOMAIN_NAME]"
click at [271, 80] on input at bounding box center [288, 80] width 68 height 10
click at [255, 104] on li "Personal Details" at bounding box center [259, 99] width 128 height 18
click at [262, 82] on input at bounding box center [288, 80] width 68 height 10
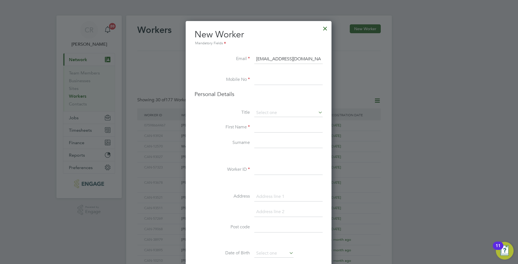
paste input "07507915862"
type input "07507915862"
click at [254, 102] on li "Personal Details" at bounding box center [259, 99] width 128 height 18
click at [266, 112] on input at bounding box center [288, 113] width 68 height 8
click at [259, 119] on li "Mr" at bounding box center [288, 120] width 69 height 7
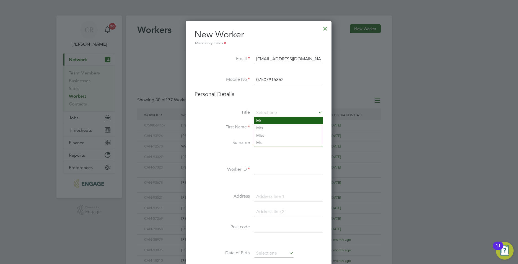
type input "Mr"
click at [264, 142] on input at bounding box center [288, 143] width 68 height 10
type input "h"
type input "J"
type input "Hand"
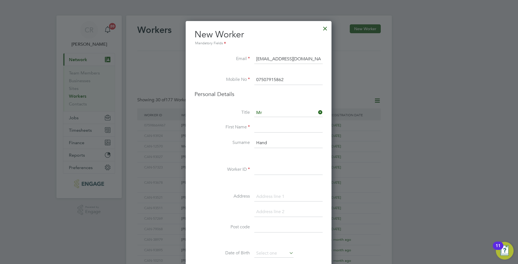
type input "[PERSON_NAME]"
type input "6"
type input "St Helens"
type input "WA10 3PA"
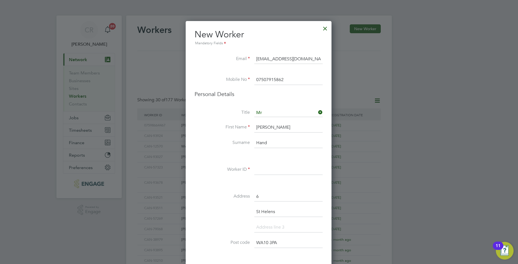
type input "Warrington"
click at [273, 171] on input at bounding box center [288, 170] width 68 height 10
paste input "CAN-93650"
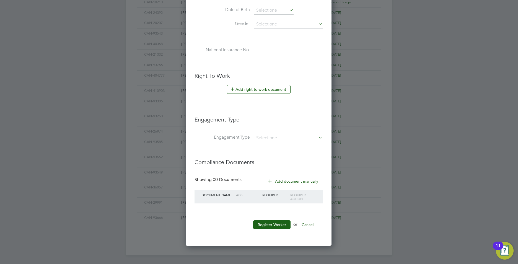
scroll to position [259, 0]
type input "CAN-93788"
click at [278, 225] on button "Register Worker" at bounding box center [271, 224] width 37 height 9
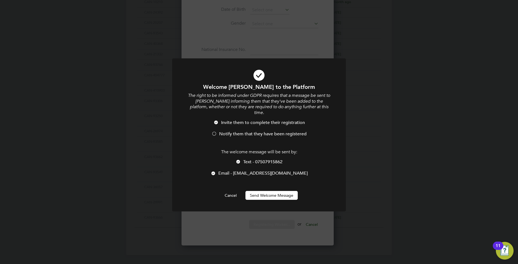
drag, startPoint x: 214, startPoint y: 127, endPoint x: 252, endPoint y: 160, distance: 50.8
click at [214, 131] on div at bounding box center [214, 134] width 6 height 6
click at [269, 191] on button "Send Welcome Message" at bounding box center [271, 195] width 52 height 9
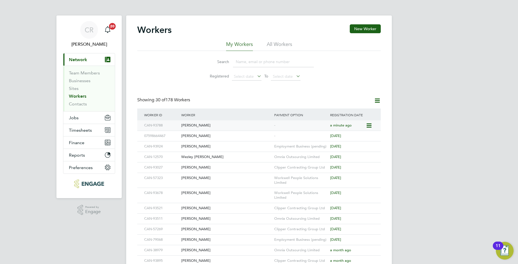
click at [211, 124] on div "[PERSON_NAME]" at bounding box center [226, 125] width 93 height 10
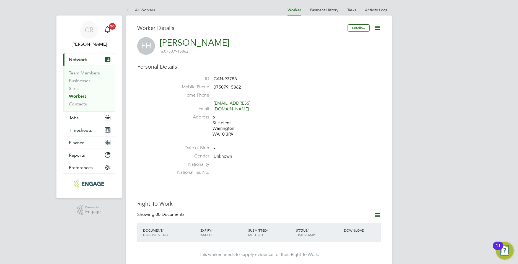
drag, startPoint x: 380, startPoint y: 29, endPoint x: 371, endPoint y: 32, distance: 10.0
click at [380, 29] on icon at bounding box center [377, 27] width 7 height 7
click at [324, 65] on li "Edit Personal Details e" at bounding box center [345, 65] width 69 height 8
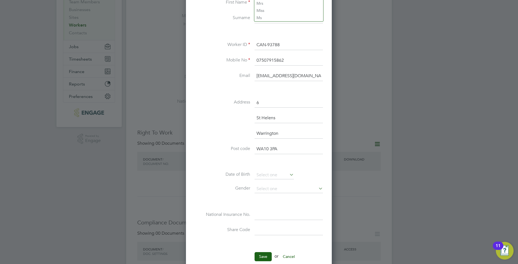
scroll to position [83, 0]
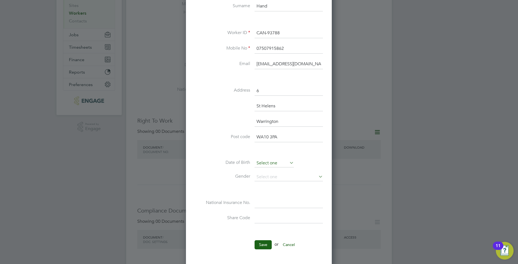
click at [265, 164] on input at bounding box center [274, 163] width 39 height 8
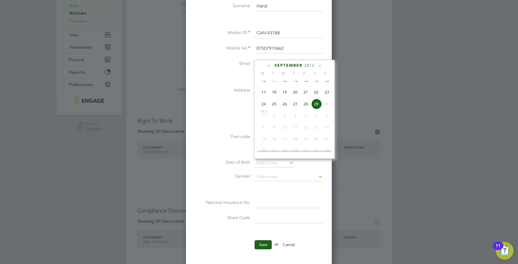
click at [312, 67] on span "2012" at bounding box center [309, 65] width 10 height 5
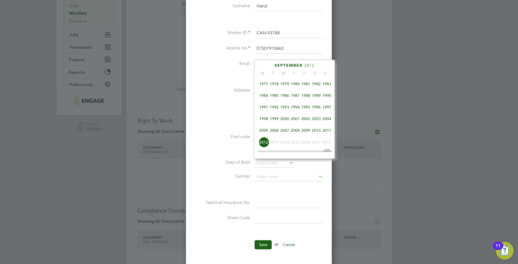
click at [295, 97] on span "1987" at bounding box center [295, 95] width 11 height 11
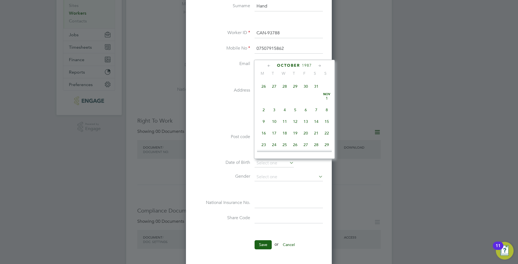
scroll to position [313, 0]
click at [319, 94] on span "7" at bounding box center [316, 88] width 11 height 11
type input "[DATE]"
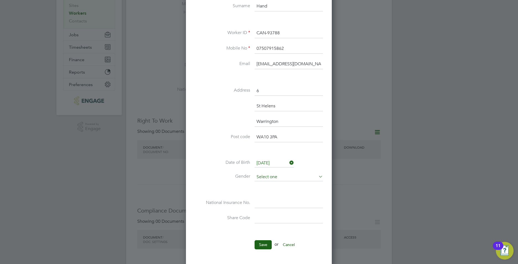
click at [270, 178] on input at bounding box center [289, 177] width 68 height 8
click at [266, 183] on li "[DEMOGRAPHIC_DATA]" at bounding box center [288, 184] width 69 height 7
type input "[DEMOGRAPHIC_DATA]"
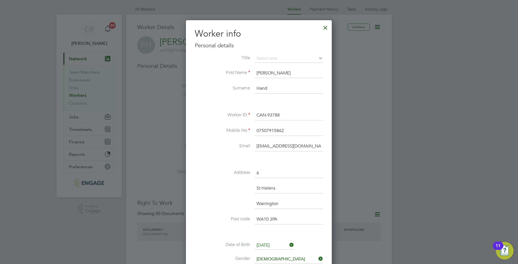
scroll to position [0, 0]
click at [281, 55] on input at bounding box center [289, 59] width 68 height 8
click at [262, 59] on input at bounding box center [289, 59] width 68 height 8
click at [306, 59] on input at bounding box center [289, 59] width 68 height 8
drag, startPoint x: 322, startPoint y: 58, endPoint x: 319, endPoint y: 59, distance: 2.9
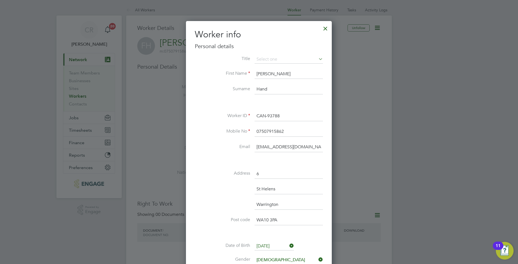
click at [317, 59] on icon at bounding box center [317, 59] width 0 height 8
click at [315, 59] on input at bounding box center [289, 59] width 68 height 8
drag, startPoint x: 255, startPoint y: 55, endPoint x: 263, endPoint y: 55, distance: 8.3
click at [256, 55] on input at bounding box center [289, 59] width 68 height 8
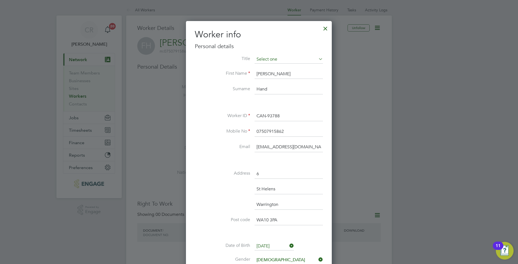
click at [264, 55] on input at bounding box center [289, 59] width 68 height 8
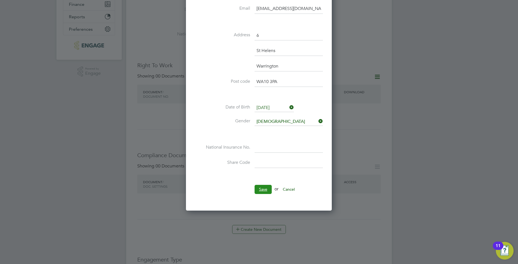
click at [263, 192] on button "Save" at bounding box center [263, 189] width 17 height 9
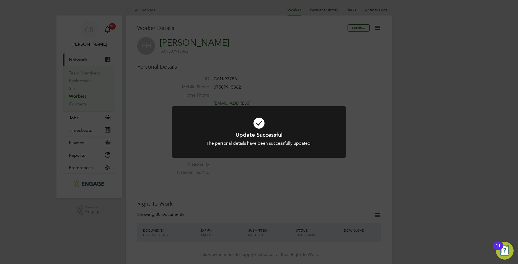
click at [283, 170] on div "Update Successful The personal details have been successfully updated. Cancel O…" at bounding box center [259, 132] width 518 height 264
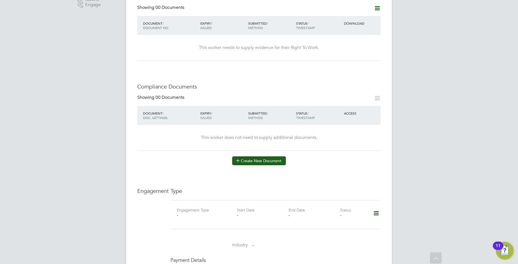
scroll to position [221, 0]
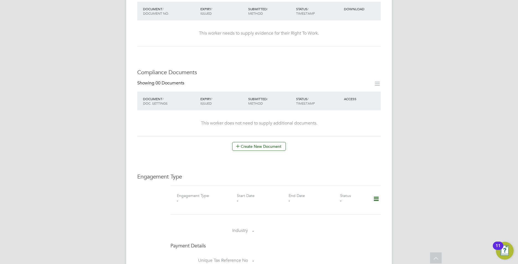
click at [373, 193] on icon at bounding box center [376, 199] width 10 height 13
click at [340, 215] on li "Add Engagement Type" at bounding box center [347, 217] width 63 height 8
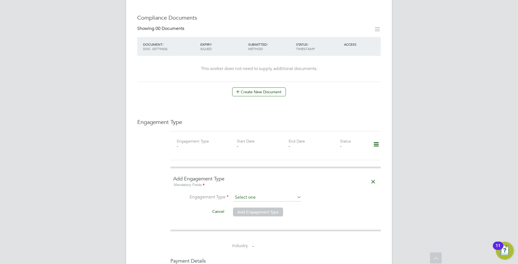
scroll to position [277, 0]
click at [258, 193] on input at bounding box center [267, 197] width 68 height 8
click at [254, 223] on li "Umbrella" at bounding box center [267, 223] width 69 height 8
type input "Umbrella"
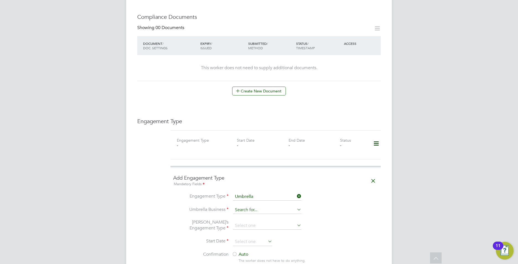
click at [248, 206] on input at bounding box center [267, 210] width 68 height 8
click at [258, 210] on li "Omn ia Outsourcing Limited" at bounding box center [267, 212] width 69 height 8
type input "Omnia Outsourcing Limited"
click at [250, 222] on input at bounding box center [267, 226] width 68 height 8
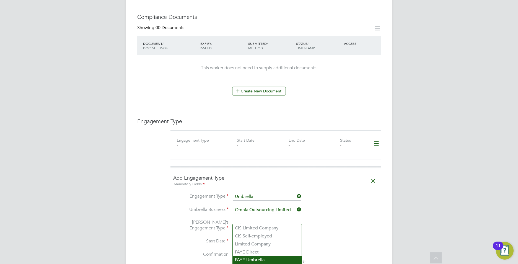
click at [253, 258] on li "PAYE Umbrella" at bounding box center [267, 260] width 69 height 8
type input "PAYE Umbrella"
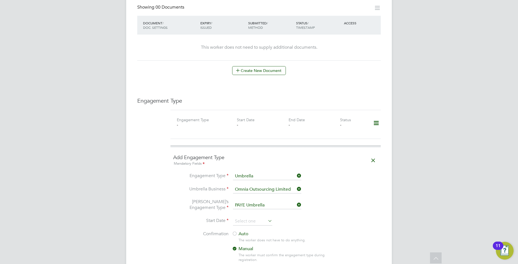
scroll to position [332, 0]
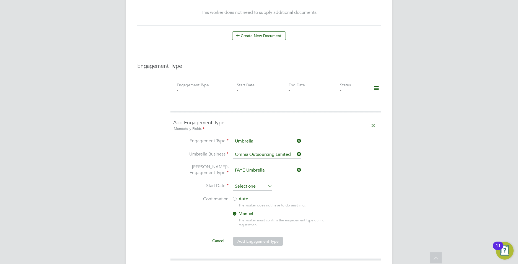
click at [241, 182] on input at bounding box center [252, 186] width 39 height 8
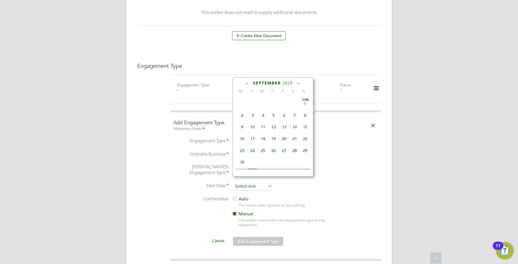
scroll to position [216, 0]
click at [276, 115] on span "25" at bounding box center [273, 110] width 11 height 11
type input "25 Sep 2025"
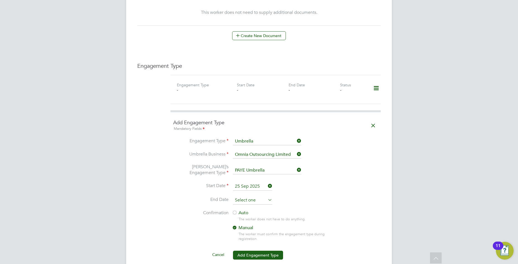
click at [259, 196] on input at bounding box center [252, 200] width 39 height 8
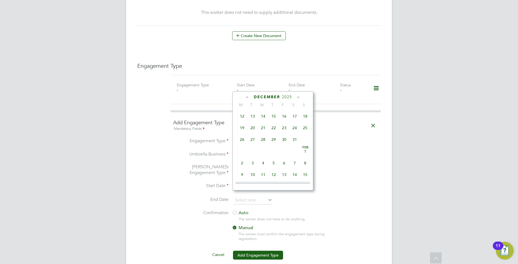
scroll to position [447, 0]
click at [293, 166] on span "7" at bounding box center [294, 161] width 11 height 11
type input "[DATE]"
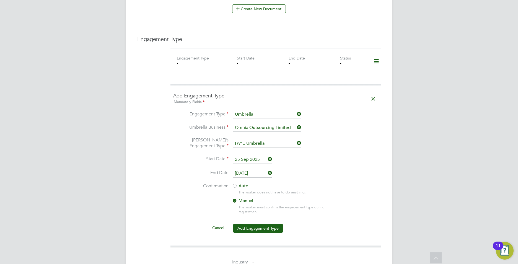
scroll to position [360, 0]
click at [239, 182] on label "Auto" at bounding box center [282, 185] width 100 height 6
click at [263, 223] on button "Add Engagement Type" at bounding box center [258, 227] width 50 height 9
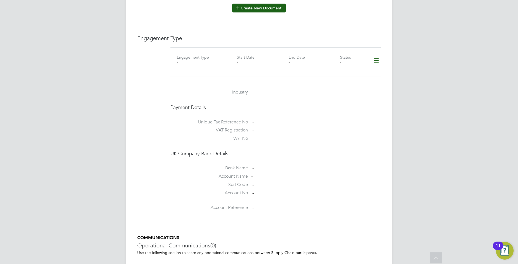
scroll to position [0, 0]
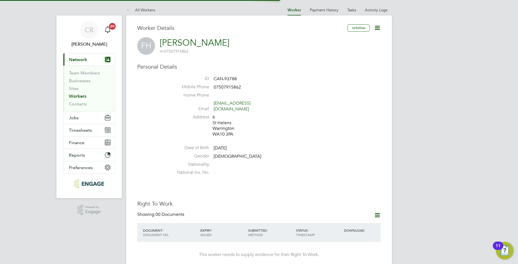
click at [80, 95] on link "Workers" at bounding box center [77, 96] width 17 height 5
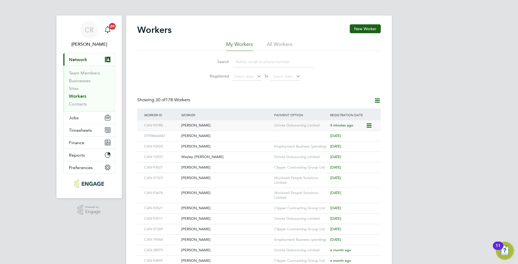
click at [212, 126] on div "[PERSON_NAME]" at bounding box center [226, 125] width 93 height 10
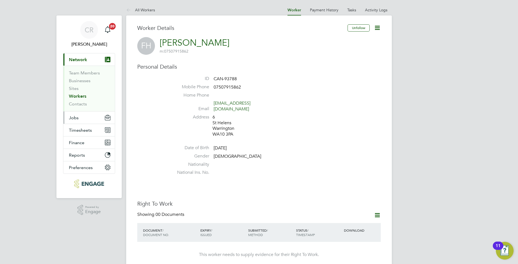
click at [82, 116] on button "Jobs" at bounding box center [88, 118] width 51 height 12
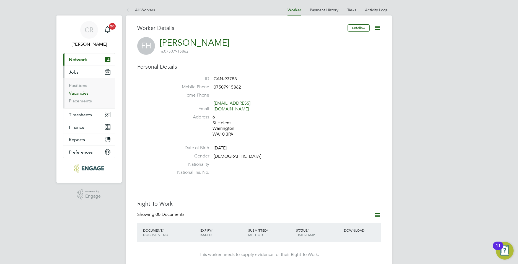
click at [81, 94] on link "Vacancies" at bounding box center [79, 92] width 20 height 5
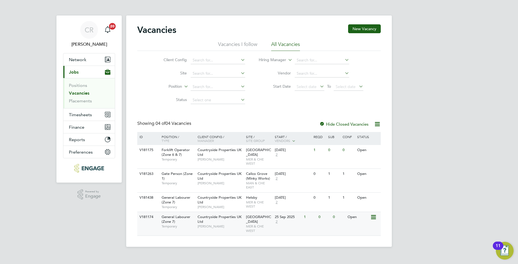
click at [283, 227] on div "[DATE] 2" at bounding box center [287, 219] width 29 height 15
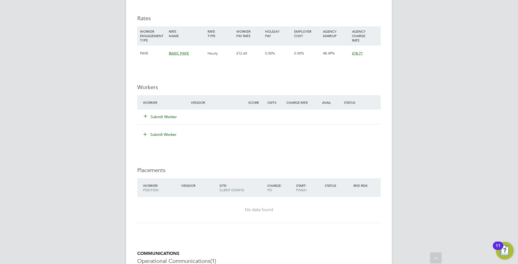
scroll to position [387, 0]
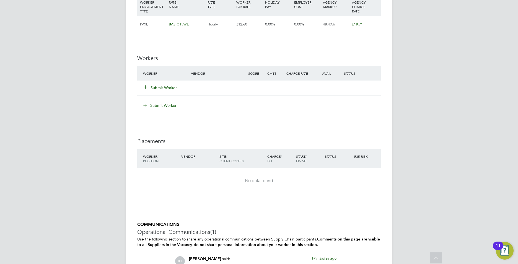
click at [169, 87] on button "Submit Worker" at bounding box center [160, 88] width 33 height 6
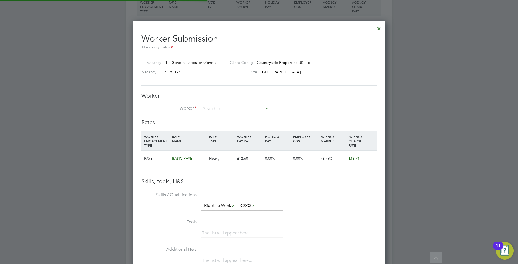
scroll to position [350, 253]
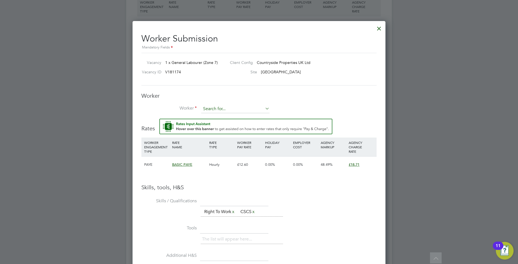
click at [217, 107] on input at bounding box center [235, 109] width 68 height 8
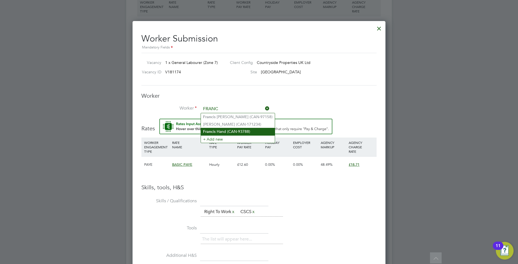
click at [224, 128] on li "Franc is Hand (CAN-93788)" at bounding box center [238, 131] width 74 height 7
type input "Francis Hand (CAN-93788)"
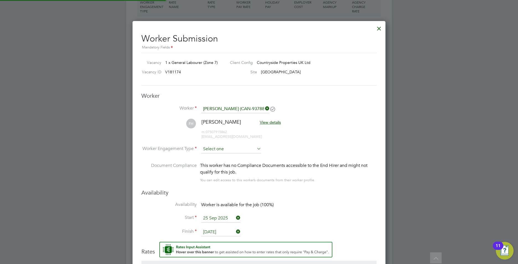
click at [212, 148] on input at bounding box center [231, 149] width 60 height 8
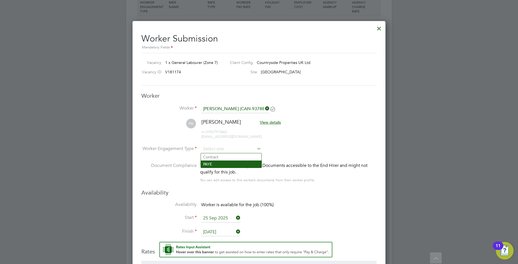
click at [207, 163] on li "PAYE" at bounding box center [231, 164] width 61 height 7
type input "PAYE"
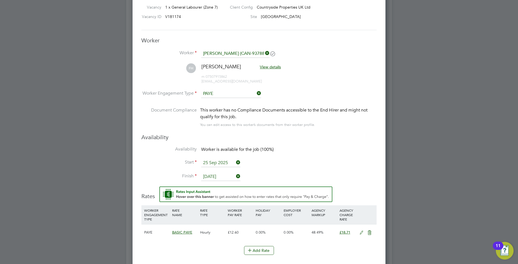
click at [216, 162] on input "25 Sep 2025" at bounding box center [220, 163] width 39 height 8
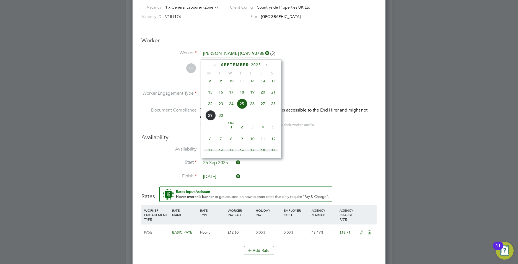
click at [241, 107] on span "25" at bounding box center [242, 104] width 11 height 11
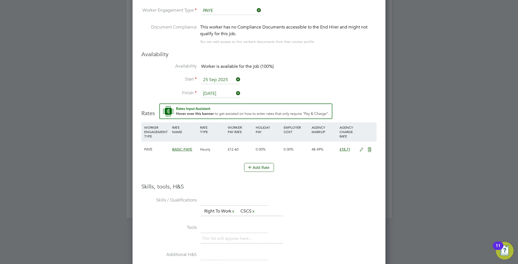
click at [361, 150] on icon at bounding box center [361, 150] width 7 height 4
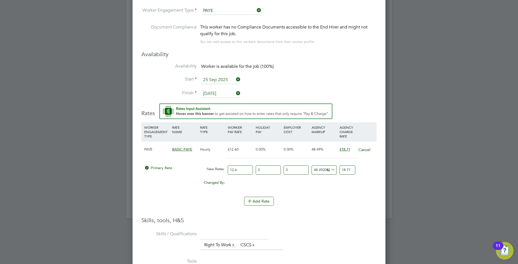
click at [240, 172] on input "12.6" at bounding box center [240, 169] width 25 height 9
type input "12"
type input "17.81904761904762"
type input "1"
type input "1.484920634920635"
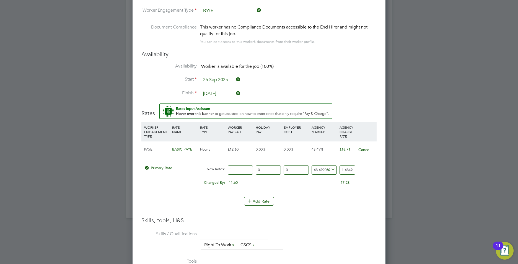
type input "16"
type input "23.75873015873016"
type input "16.5"
type input "24.501190476190477"
type input "16.50"
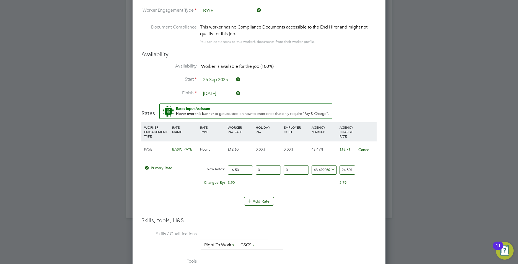
drag, startPoint x: 350, startPoint y: 170, endPoint x: 329, endPoint y: 170, distance: 20.8
click at [329, 170] on div "Primary Rate New Rates: 16.50 0 n/a 0 n/a 48.492063492063494 8.001190476190477 …" at bounding box center [258, 170] width 235 height 15
type input "7215007214912.121"
type input "01190476190477"
drag, startPoint x: 348, startPoint y: 170, endPoint x: 276, endPoint y: 169, distance: 71.1
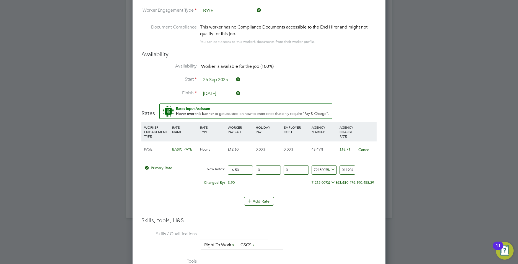
click at [276, 169] on div "Primary Rate New Rates: 16.50 0 n/a 0 n/a 7215007214912.121 1190476190460.5 % 0…" at bounding box center [258, 170] width 235 height 15
type input "548340548245.4545"
type input "90476190477"
drag, startPoint x: 341, startPoint y: 170, endPoint x: 319, endPoint y: 168, distance: 22.0
click at [317, 169] on div "Primary Rate New Rates: 16.50 0 n/a 0 n/a 548340548245.4545 90476190460.5 % 904…" at bounding box center [258, 170] width 235 height 15
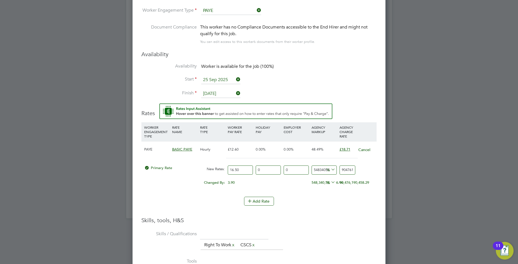
type input "1154306.0606060605"
type input "190477"
drag, startPoint x: 353, startPoint y: 168, endPoint x: 330, endPoint y: 166, distance: 22.7
click at [324, 168] on div "Primary Rate New Rates: 16.50 0 n/a 0 n/a 1154306.0606060605 190460.5 % 190477" at bounding box center [258, 170] width 235 height 15
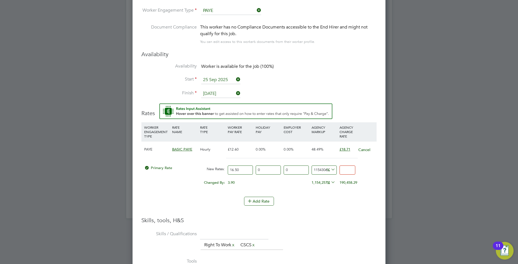
drag, startPoint x: 348, startPoint y: 169, endPoint x: 337, endPoint y: 169, distance: 11.9
click at [337, 169] on div "Primary Rate New Rates: 16.50 0 n/a 0 n/a 1154306.0606060605 190460.5 %" at bounding box center [258, 170] width 235 height 15
type input "-93.93939393939394"
type input "1"
type input "15.151515151515152"
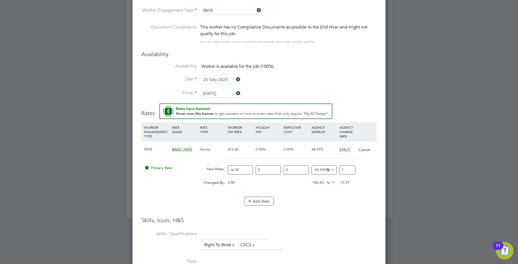
type input "19"
type input "-93.93939393939394"
type input "1"
type input "9.090909090909092"
type input "18"
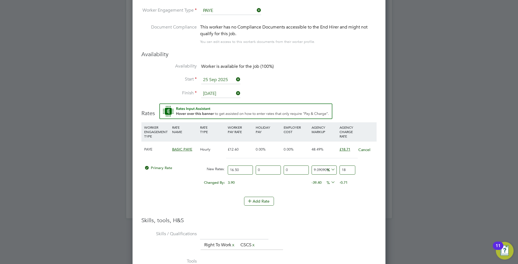
type input "13.333333333333334"
type input "18.7"
type input "13.393939393939394"
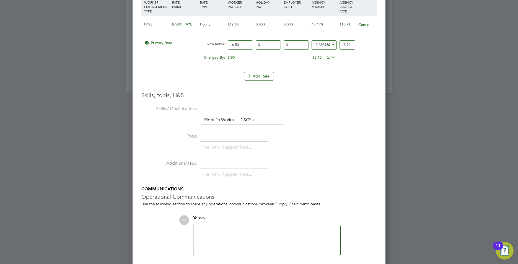
scroll to position [671, 0]
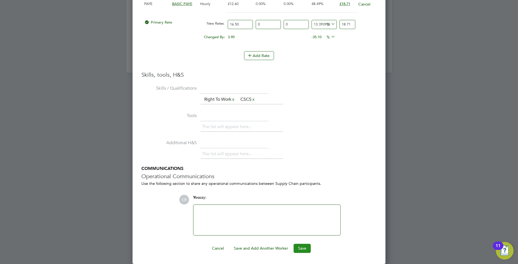
type input "18.71"
click at [296, 247] on button "Save" at bounding box center [302, 248] width 17 height 9
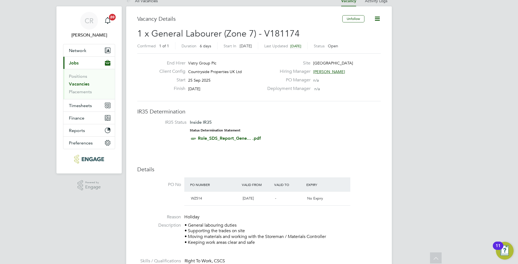
scroll to position [0, 0]
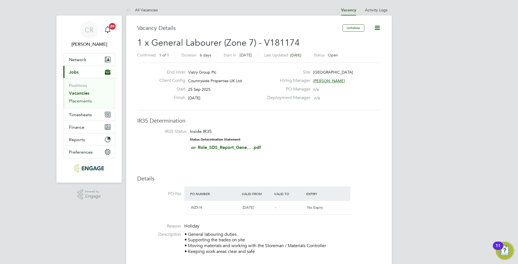
click at [83, 100] on link "Placements" at bounding box center [80, 100] width 23 height 5
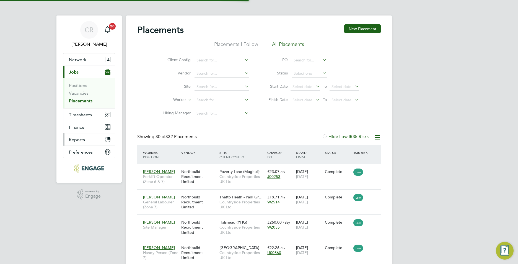
scroll to position [21, 48]
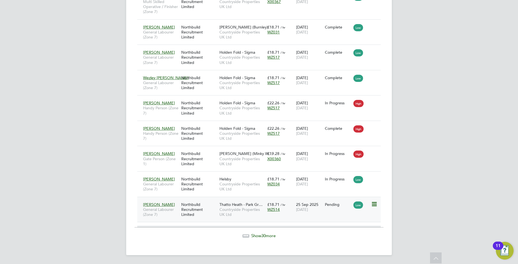
click at [215, 202] on div "Northbuild Recruitment Limited" at bounding box center [199, 209] width 38 height 21
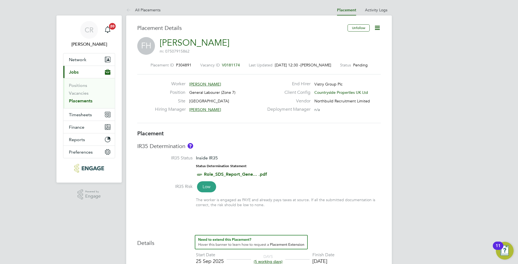
click at [63, 66] on button "Current page: Jobs" at bounding box center [88, 72] width 51 height 12
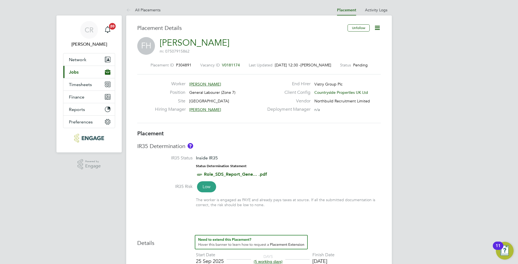
click at [379, 26] on icon at bounding box center [377, 27] width 7 height 7
click at [354, 47] on li "Timesheet Settings" at bounding box center [359, 49] width 41 height 8
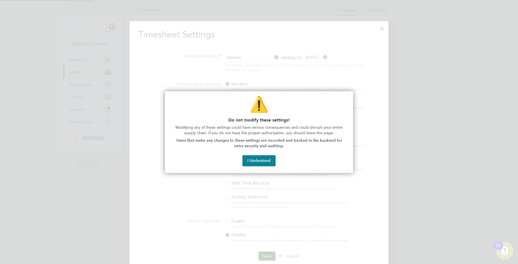
scroll to position [256, 259]
click at [257, 164] on button "I Understand" at bounding box center [258, 160] width 33 height 11
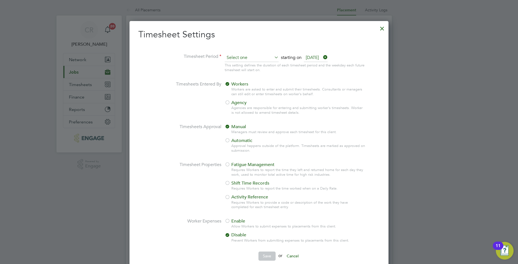
click at [243, 58] on input at bounding box center [252, 58] width 54 height 8
click at [233, 65] on li "Weekly" at bounding box center [248, 65] width 49 height 7
type input "Weekly"
click at [229, 103] on div at bounding box center [228, 103] width 6 height 6
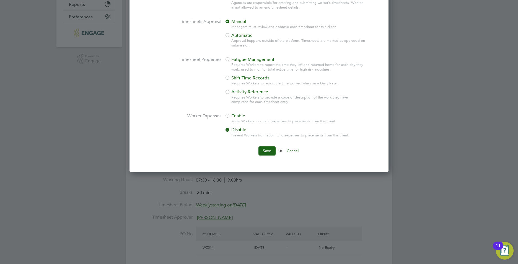
scroll to position [166, 0]
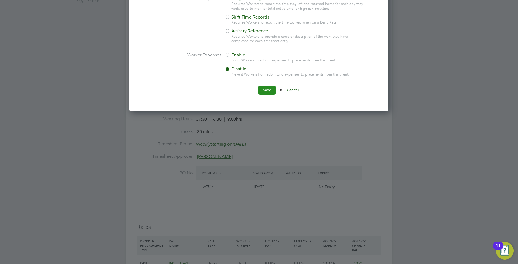
click at [264, 89] on button "Save" at bounding box center [266, 90] width 17 height 9
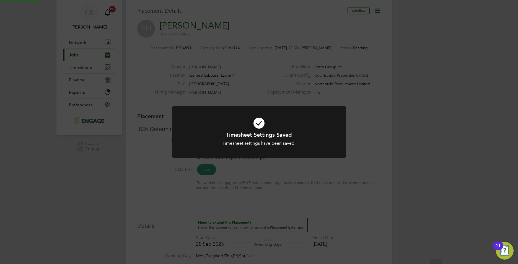
scroll to position [0, 0]
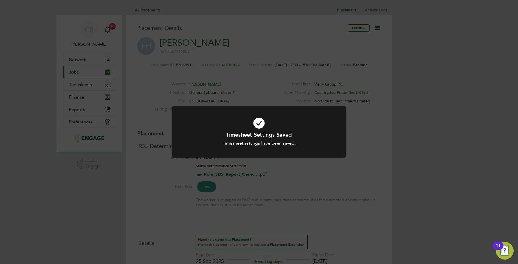
click at [431, 199] on div "Timesheet Settings Saved Timesheet settings have been saved. Cancel Okay" at bounding box center [259, 132] width 518 height 264
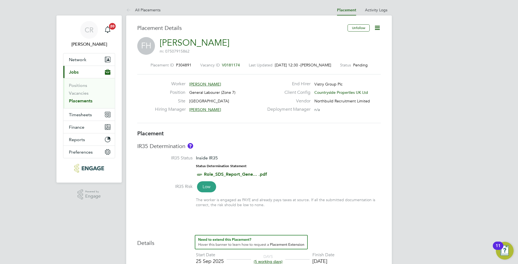
click at [80, 100] on link "Placements" at bounding box center [81, 100] width 24 height 5
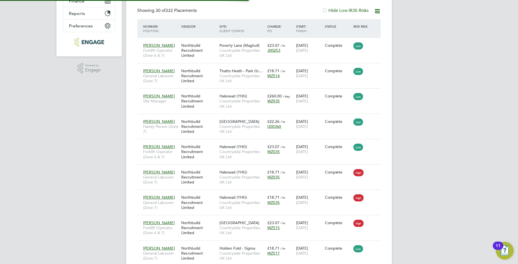
scroll to position [3, 3]
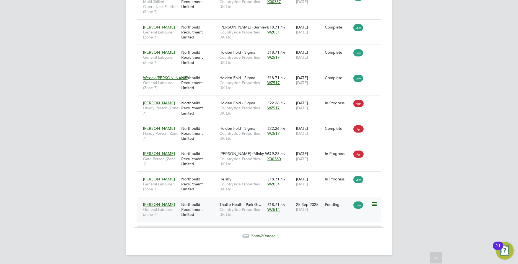
click at [289, 212] on div "WZ514" at bounding box center [280, 209] width 26 height 5
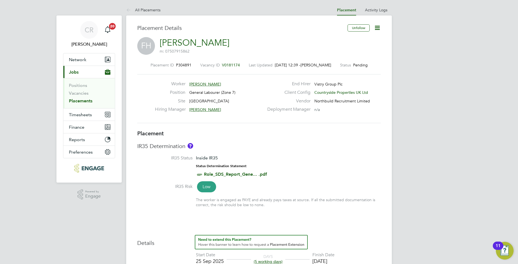
click at [378, 28] on icon at bounding box center [377, 27] width 7 height 7
click at [346, 47] on li "Timesheet Settings" at bounding box center [359, 49] width 41 height 8
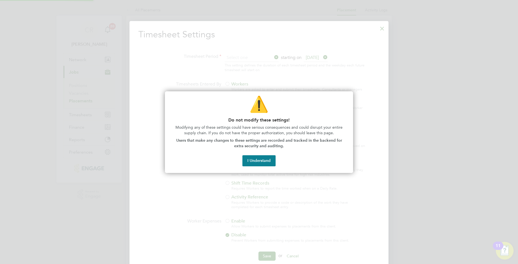
scroll to position [3, 3]
click at [258, 158] on button "I Understand" at bounding box center [258, 160] width 33 height 11
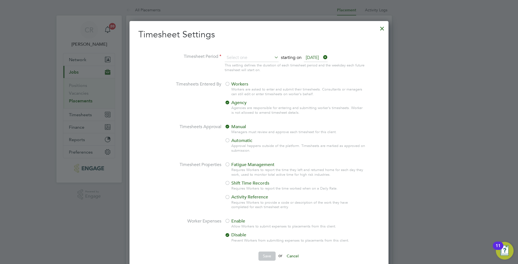
click at [248, 62] on div "starting [DATE][DATE] This setting defines the duration of each timesheet perio…" at bounding box center [295, 65] width 141 height 22
click at [248, 57] on input at bounding box center [252, 58] width 54 height 8
click at [237, 69] on li "Weekly" at bounding box center [248, 65] width 49 height 7
type input "Weekly"
click at [227, 82] on div at bounding box center [228, 85] width 6 height 6
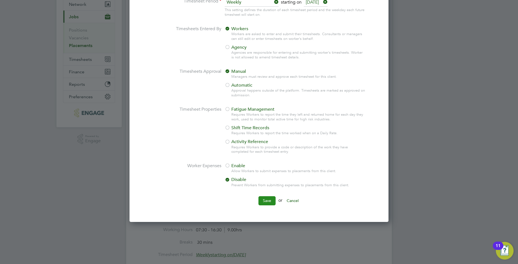
click at [265, 198] on button "Save" at bounding box center [266, 200] width 17 height 9
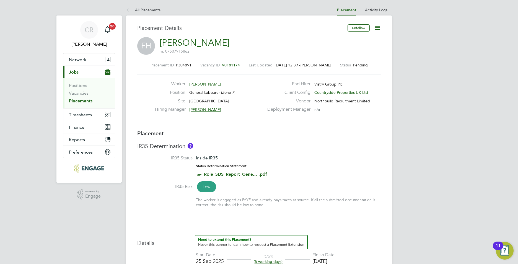
click at [377, 28] on icon at bounding box center [377, 27] width 7 height 7
click at [354, 48] on li "Timesheet Settings" at bounding box center [359, 49] width 41 height 8
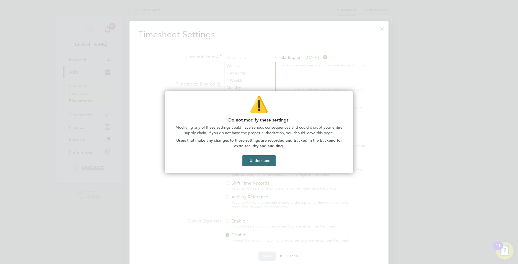
click at [253, 162] on button "I Understand" at bounding box center [258, 160] width 33 height 11
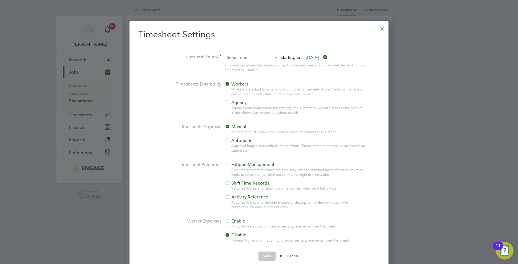
click at [246, 61] on input at bounding box center [252, 58] width 54 height 8
click at [236, 66] on li "Weekly" at bounding box center [248, 65] width 49 height 7
type input "Weekly"
click at [228, 100] on div at bounding box center [228, 103] width 6 height 6
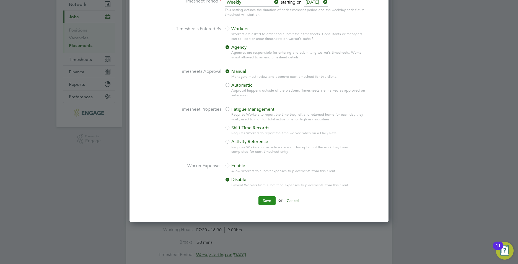
click at [262, 198] on button "Save" at bounding box center [266, 200] width 17 height 9
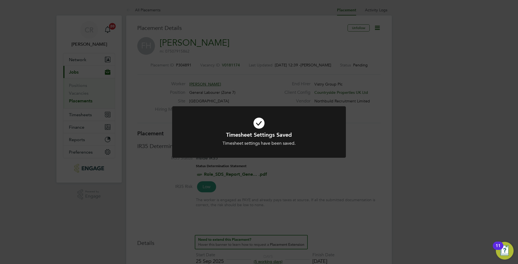
click at [405, 143] on div "Timesheet Settings Saved Timesheet settings have been saved. Cancel Okay" at bounding box center [259, 132] width 518 height 264
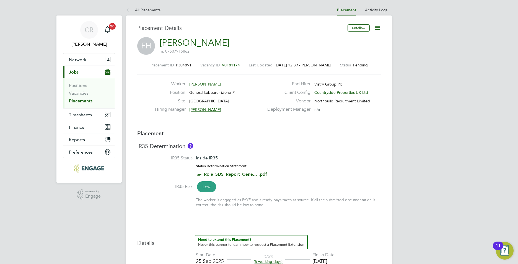
click at [376, 27] on icon at bounding box center [377, 27] width 7 height 7
click at [347, 60] on li "Start" at bounding box center [359, 60] width 41 height 8
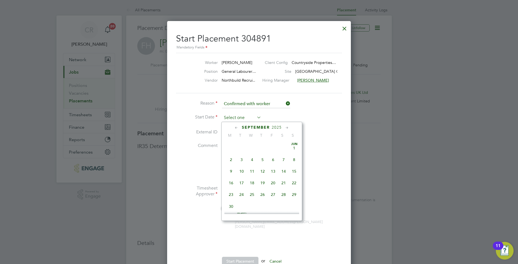
click at [239, 118] on input at bounding box center [241, 118] width 39 height 8
click at [242, 158] on span "23" at bounding box center [241, 154] width 11 height 11
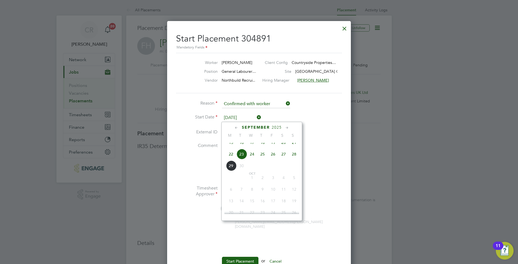
click at [251, 118] on input "[DATE]" at bounding box center [241, 118] width 39 height 8
click at [264, 168] on span "25" at bounding box center [262, 166] width 11 height 11
type input "25 Sep 2025"
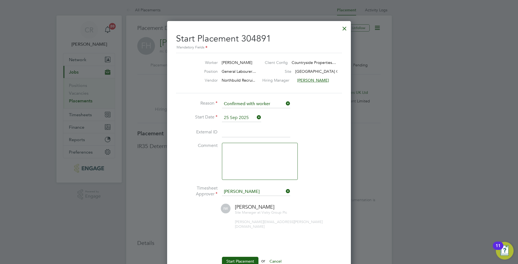
click at [227, 131] on input at bounding box center [256, 133] width 68 height 10
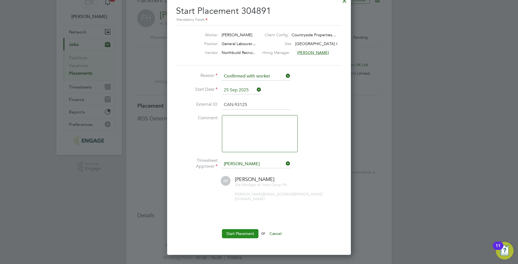
click at [253, 229] on button "Start Placement" at bounding box center [240, 233] width 37 height 9
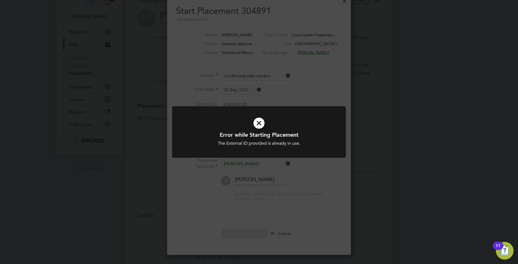
click at [363, 195] on div "Error while Starting Placement The External ID provided is already in use. Canc…" at bounding box center [259, 132] width 518 height 264
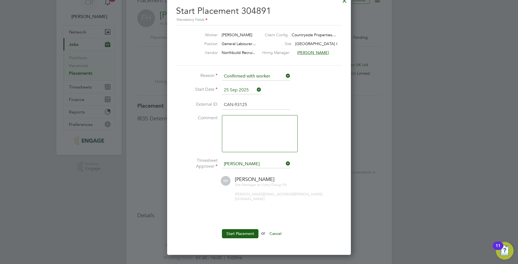
click at [249, 105] on input "CAN-93125" at bounding box center [256, 105] width 68 height 10
type input "CAN-975675"
drag, startPoint x: 237, startPoint y: 231, endPoint x: 227, endPoint y: 232, distance: 10.0
click at [237, 230] on button "Start Placement" at bounding box center [240, 233] width 37 height 9
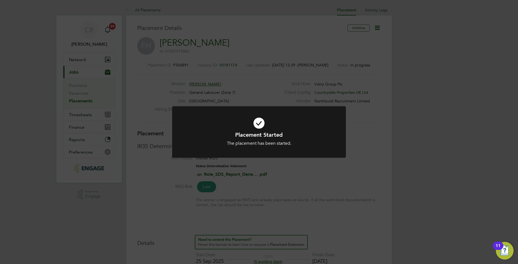
click at [353, 216] on div "Placement Started The placement has been started. Cancel Okay" at bounding box center [259, 132] width 518 height 264
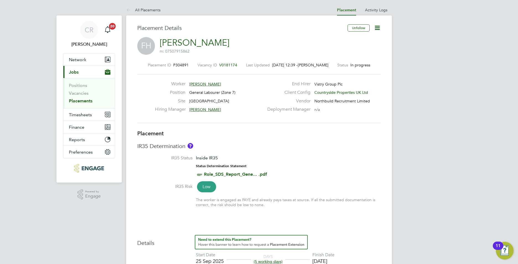
click at [87, 101] on link "Placements" at bounding box center [81, 100] width 24 height 5
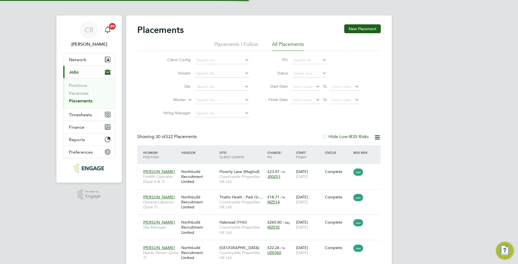
scroll to position [3, 3]
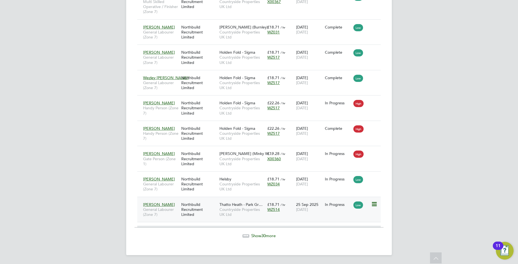
click at [375, 205] on icon at bounding box center [374, 204] width 6 height 7
